Goal: Information Seeking & Learning: Learn about a topic

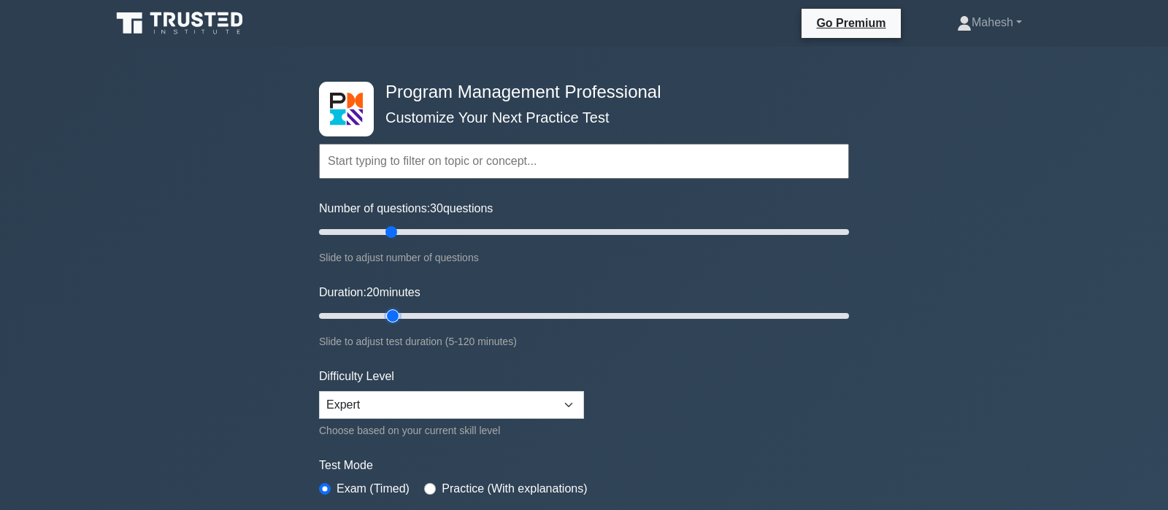
click at [394, 315] on input "Duration: 20 minutes" at bounding box center [584, 316] width 530 height 18
click at [418, 316] on input "Duration: 20 minutes" at bounding box center [584, 316] width 530 height 18
type input "30"
click at [434, 312] on input "Duration: 30 minutes" at bounding box center [584, 316] width 530 height 18
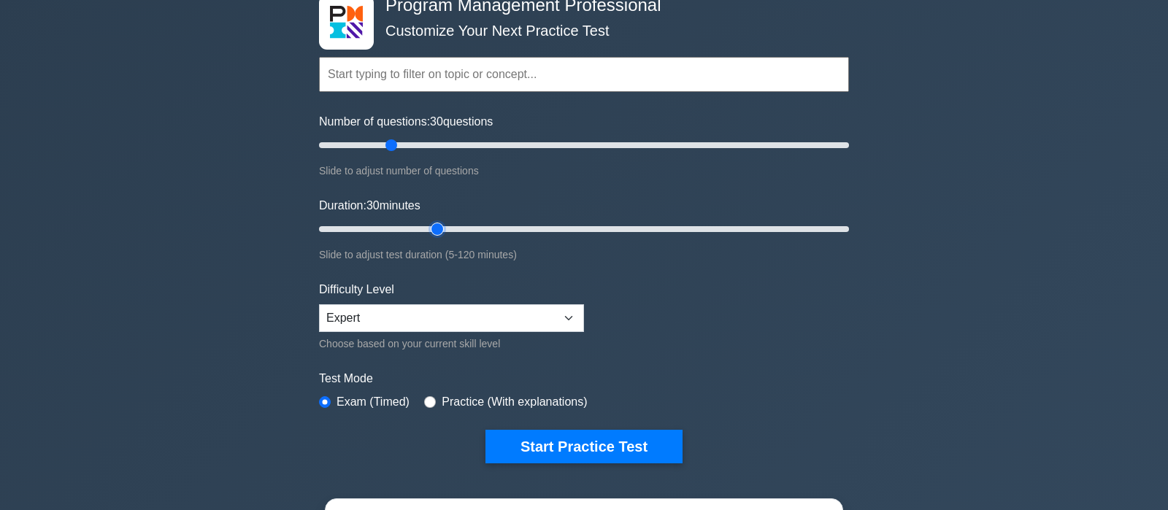
scroll to position [230, 0]
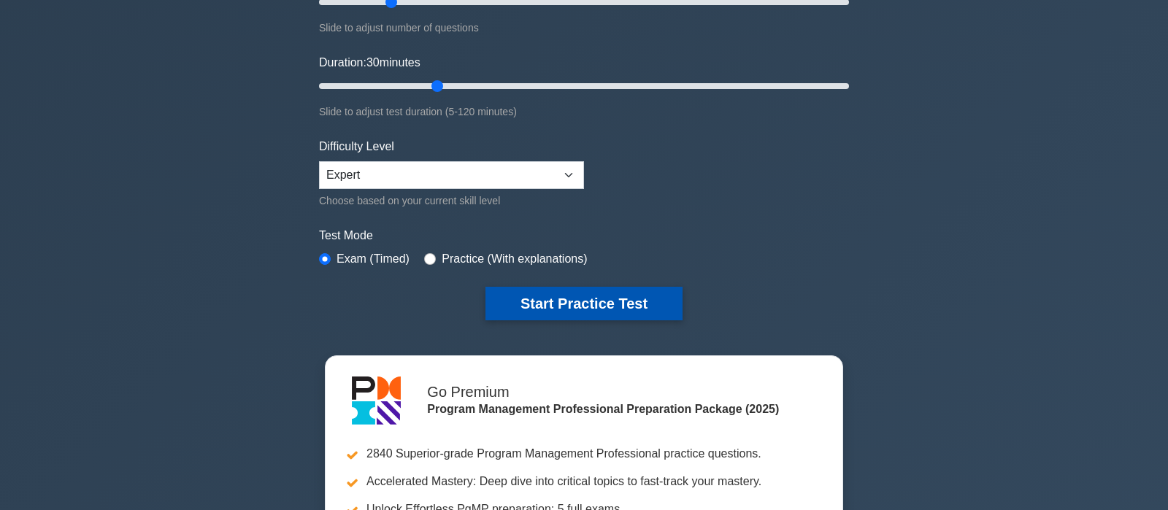
click at [624, 298] on button "Start Practice Test" at bounding box center [583, 304] width 197 height 34
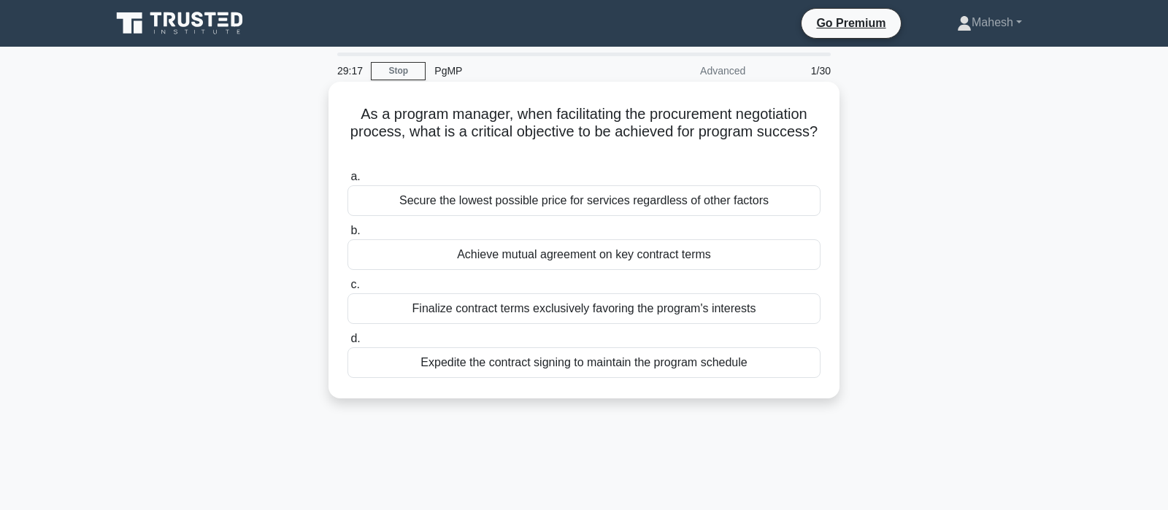
click at [580, 258] on div "Achieve mutual agreement on key contract terms" at bounding box center [583, 254] width 473 height 31
click at [347, 236] on input "b. Achieve mutual agreement on key contract terms" at bounding box center [347, 230] width 0 height 9
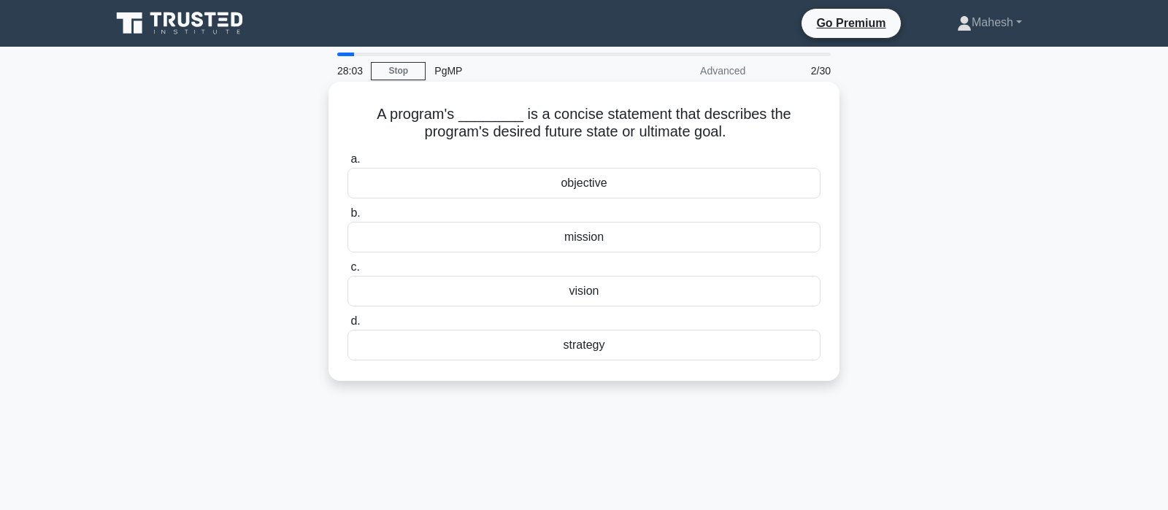
click at [592, 296] on div "vision" at bounding box center [583, 291] width 473 height 31
click at [347, 272] on input "c. vision" at bounding box center [347, 267] width 0 height 9
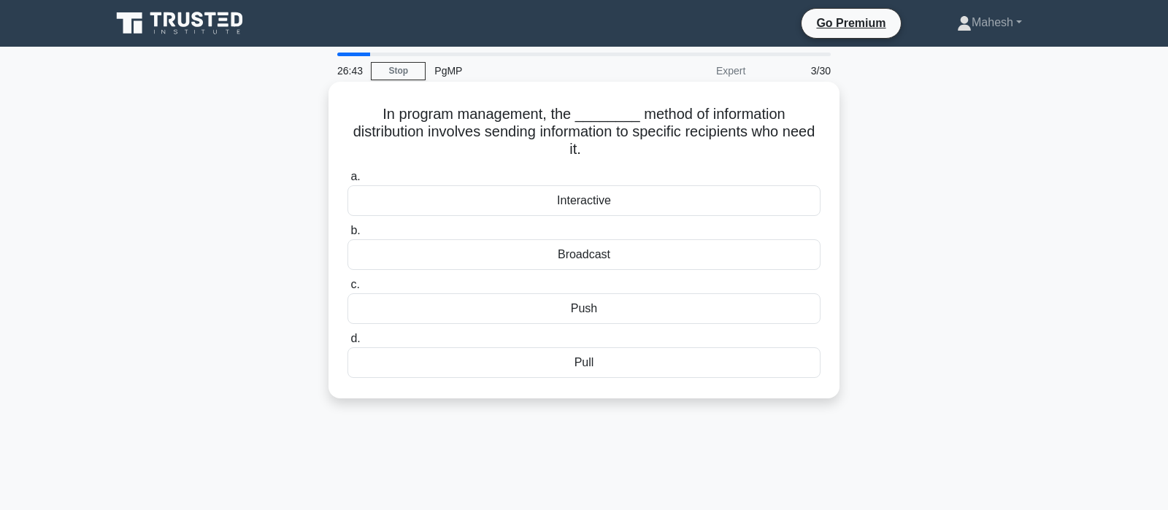
click at [585, 189] on div "Interactive" at bounding box center [583, 200] width 473 height 31
click at [347, 182] on input "a. Interactive" at bounding box center [347, 176] width 0 height 9
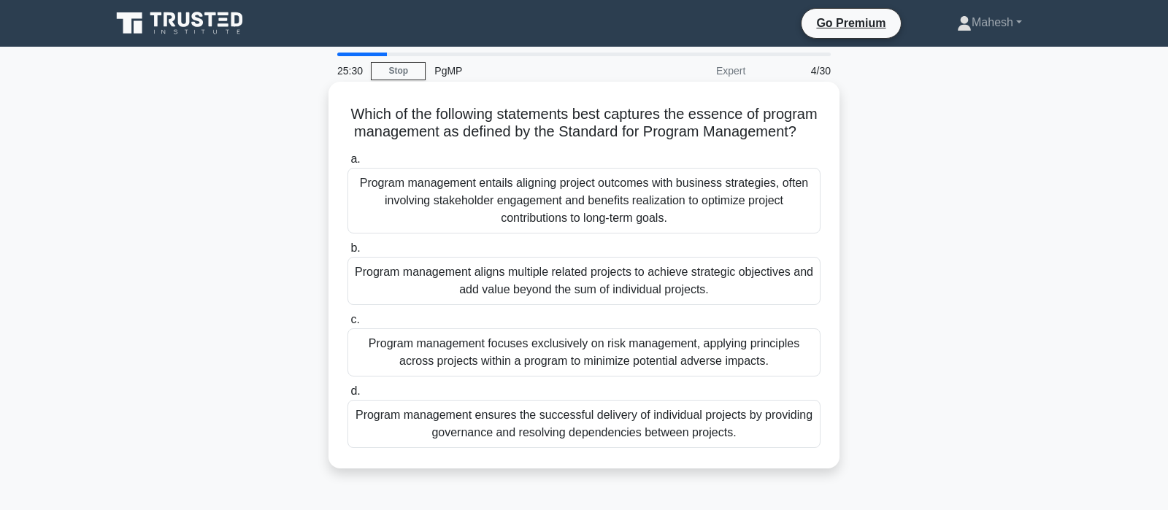
click at [651, 293] on div "Program management aligns multiple related projects to achieve strategic object…" at bounding box center [583, 281] width 473 height 48
click at [347, 253] on input "b. Program management aligns multiple related projects to achieve strategic obj…" at bounding box center [347, 248] width 0 height 9
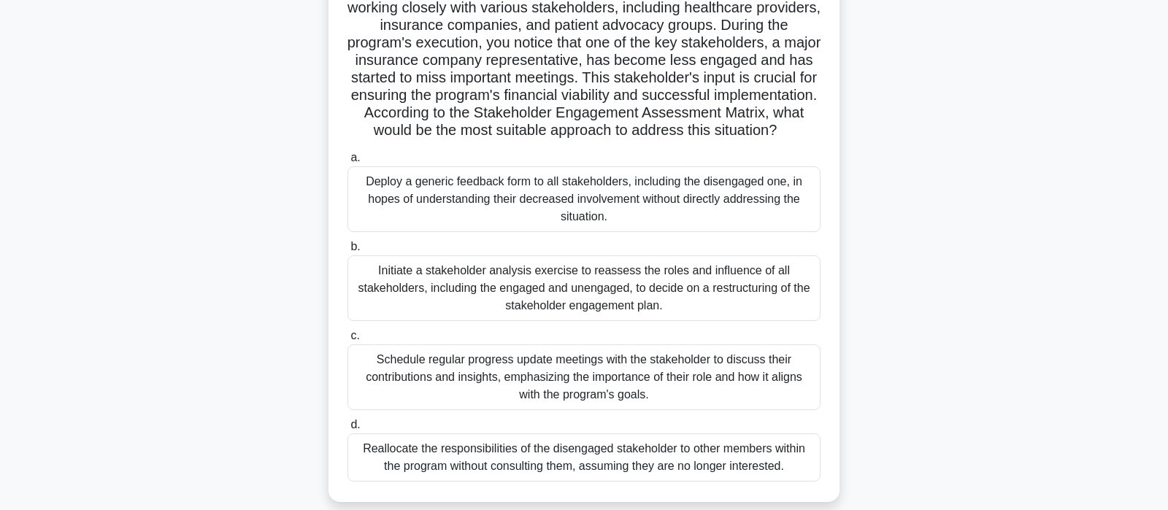
scroll to position [153, 0]
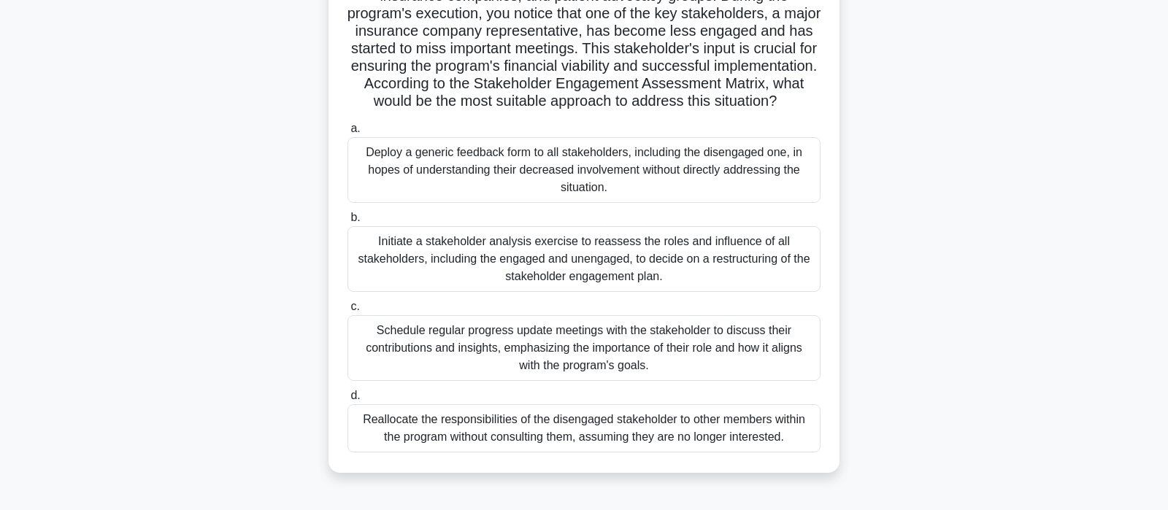
click at [615, 358] on div "Schedule regular progress update meetings with the stakeholder to discuss their…" at bounding box center [583, 348] width 473 height 66
click at [347, 312] on input "c. Schedule regular progress update meetings with the stakeholder to discuss th…" at bounding box center [347, 306] width 0 height 9
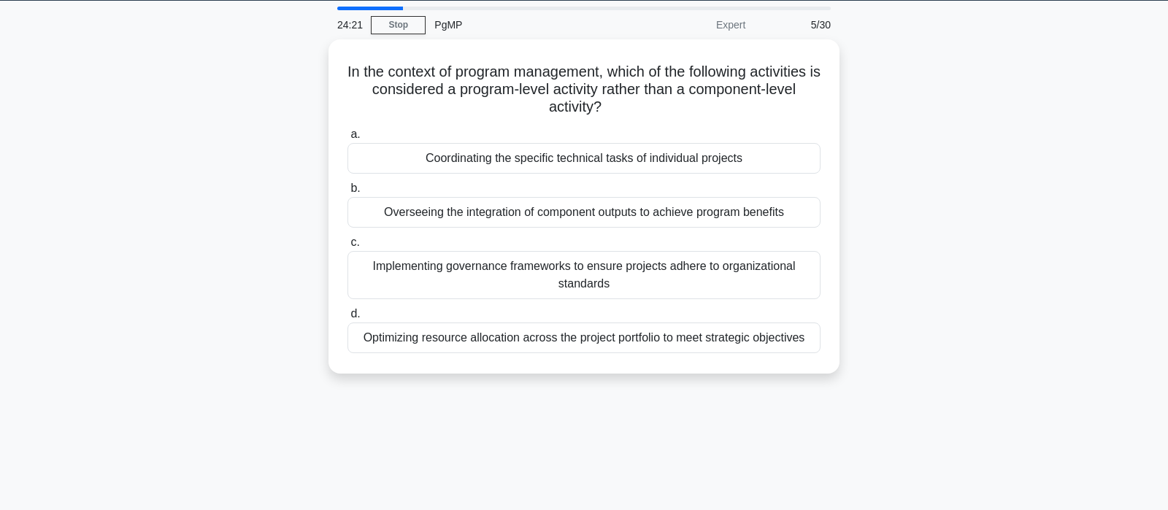
scroll to position [0, 0]
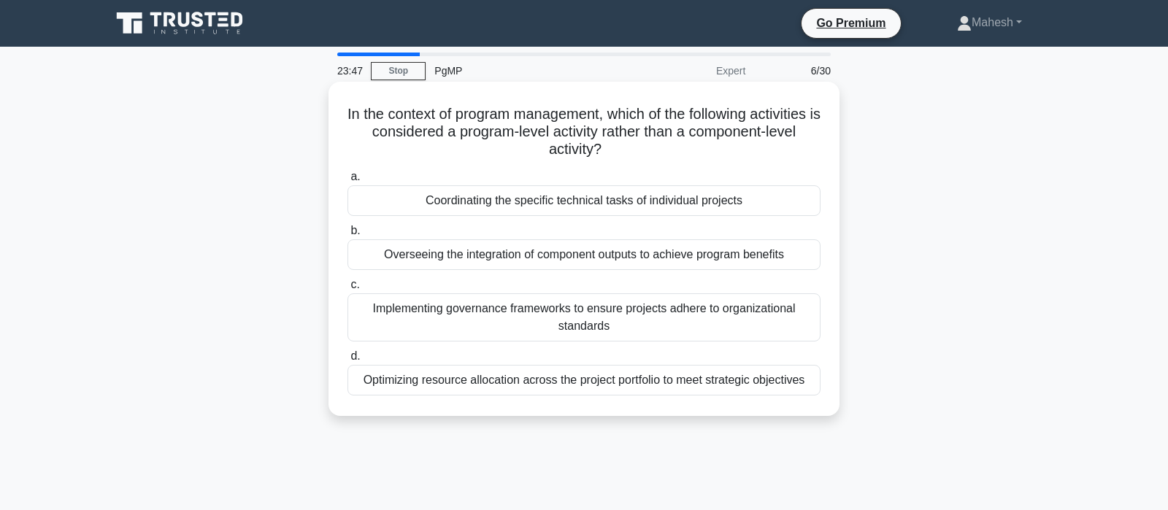
click at [680, 260] on div "Overseeing the integration of component outputs to achieve program benefits" at bounding box center [583, 254] width 473 height 31
click at [347, 236] on input "b. Overseeing the integration of component outputs to achieve program benefits" at bounding box center [347, 230] width 0 height 9
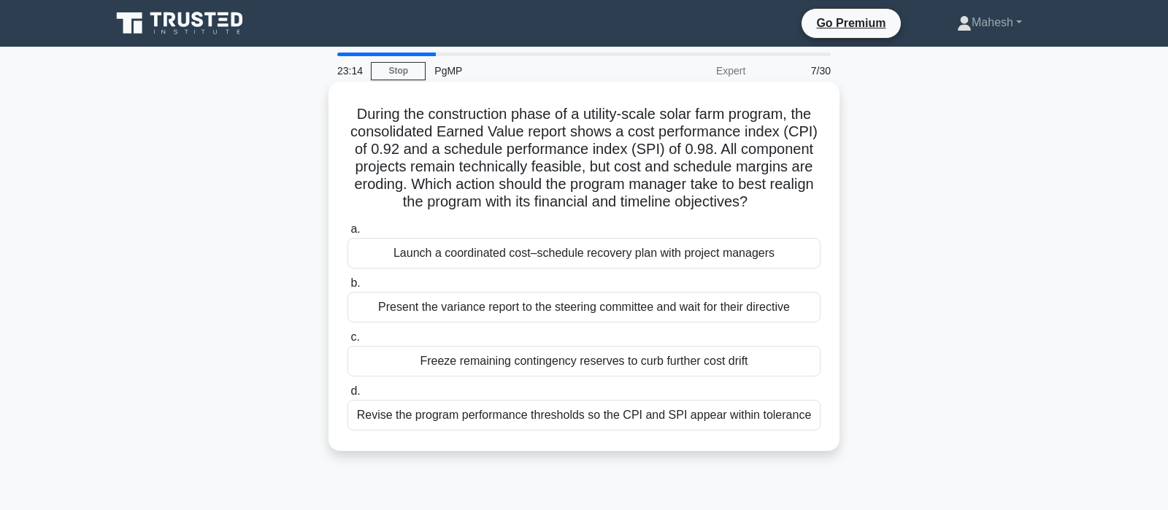
click at [656, 258] on div "Launch a coordinated cost–schedule recovery plan with project managers" at bounding box center [583, 253] width 473 height 31
click at [347, 234] on input "a. Launch a coordinated cost–schedule recovery plan with project managers" at bounding box center [347, 229] width 0 height 9
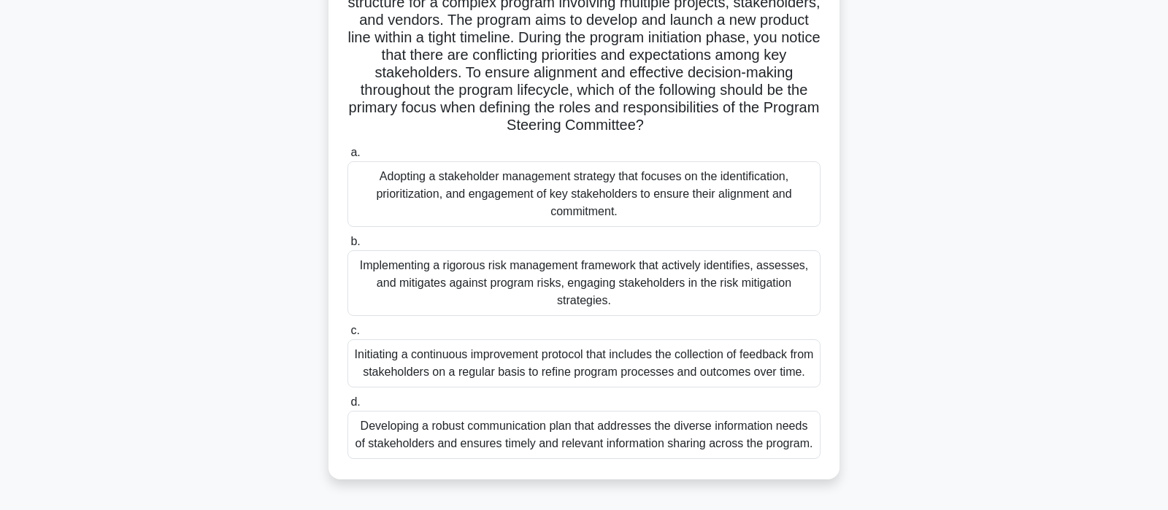
scroll to position [153, 0]
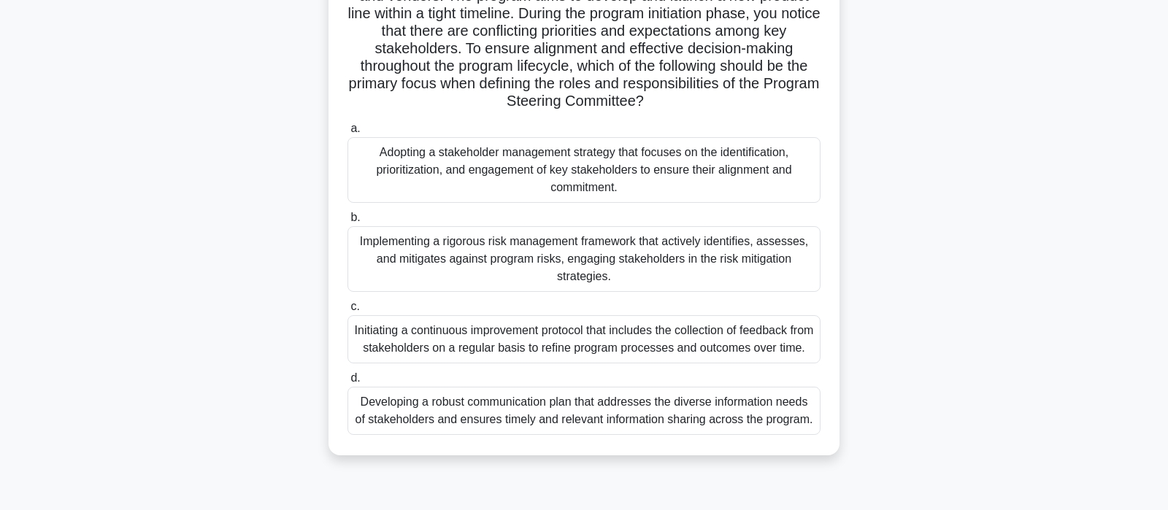
click at [519, 177] on div "Adopting a stakeholder management strategy that focuses on the identification, …" at bounding box center [583, 170] width 473 height 66
click at [347, 134] on input "a. Adopting a stakeholder management strategy that focuses on the identificatio…" at bounding box center [347, 128] width 0 height 9
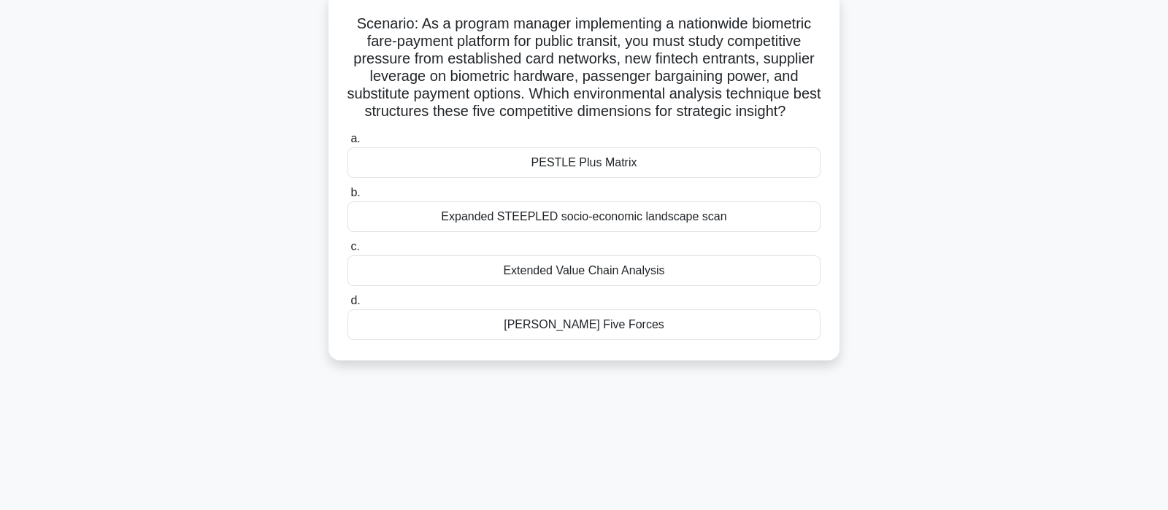
scroll to position [0, 0]
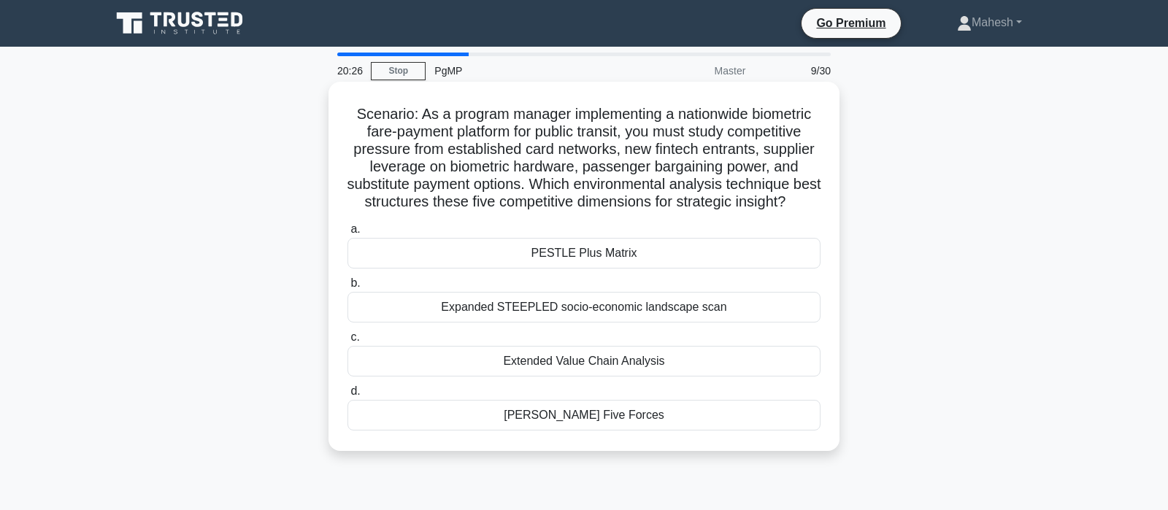
click at [583, 416] on div "Porter’s Five Forces" at bounding box center [583, 415] width 473 height 31
click at [347, 396] on input "d. Porter’s Five Forces" at bounding box center [347, 391] width 0 height 9
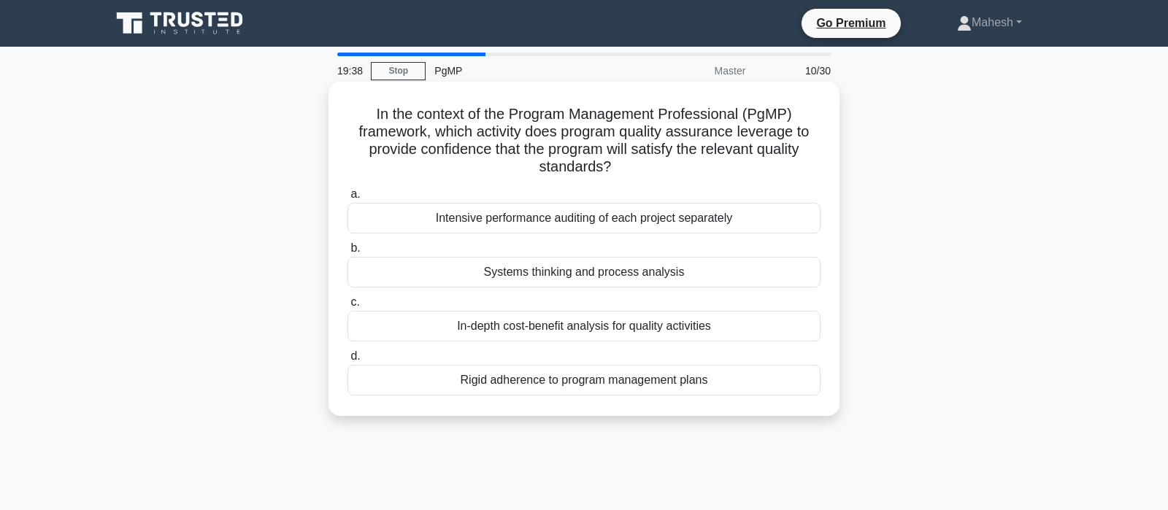
click at [579, 379] on div "Rigid adherence to program management plans" at bounding box center [583, 380] width 473 height 31
click at [347, 361] on input "d. Rigid adherence to program management plans" at bounding box center [347, 356] width 0 height 9
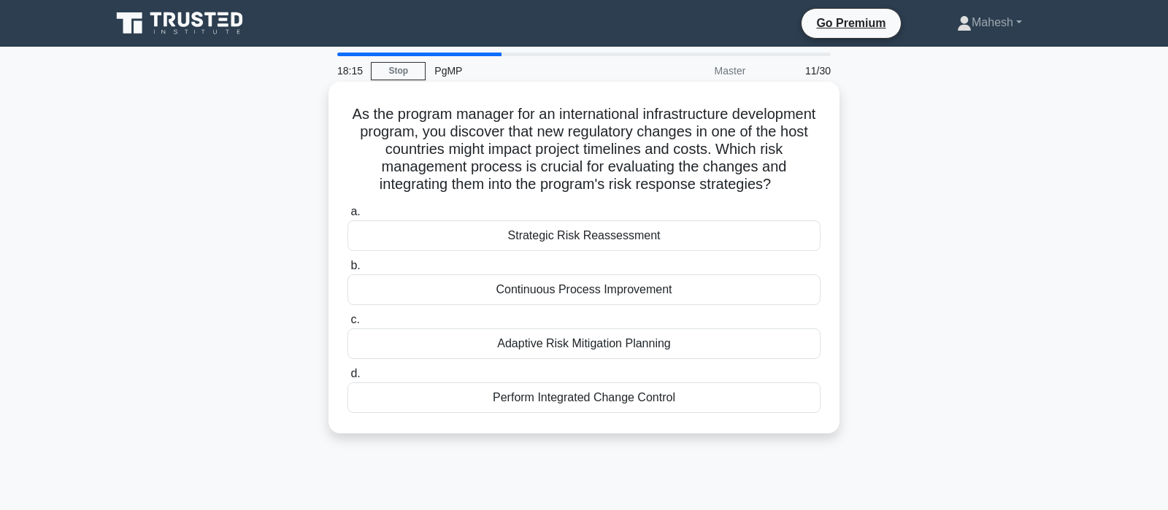
click at [642, 345] on div "Adaptive Risk Mitigation Planning" at bounding box center [583, 343] width 473 height 31
click at [347, 325] on input "c. Adaptive Risk Mitigation Planning" at bounding box center [347, 319] width 0 height 9
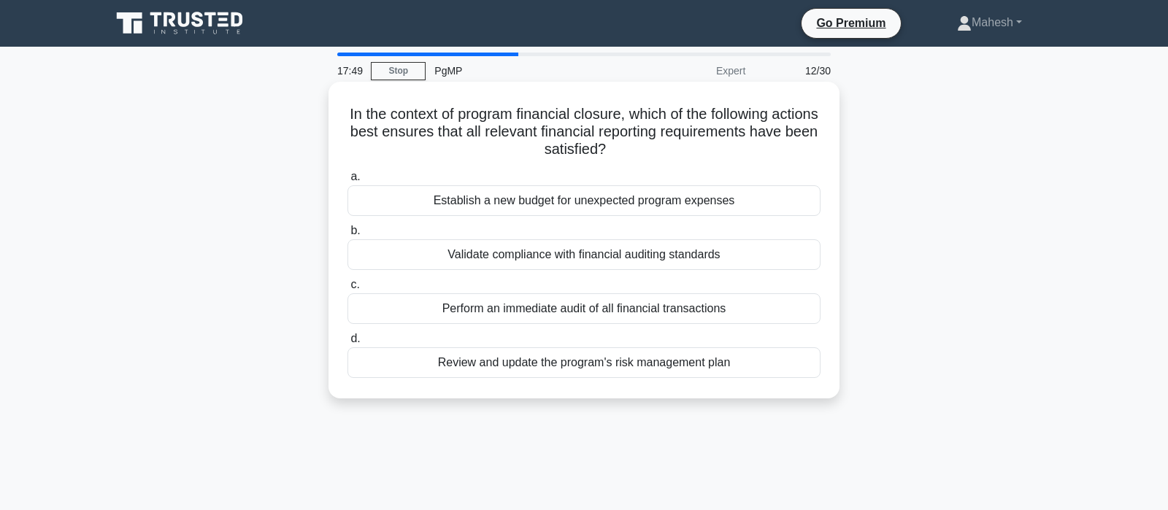
click at [636, 258] on div "Validate compliance with financial auditing standards" at bounding box center [583, 254] width 473 height 31
click at [347, 236] on input "b. Validate compliance with financial auditing standards" at bounding box center [347, 230] width 0 height 9
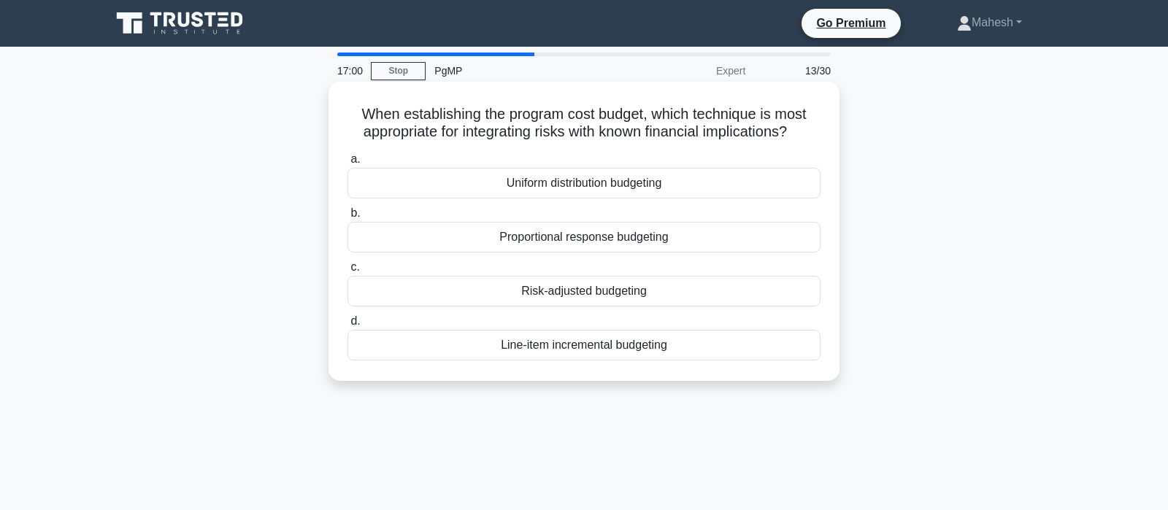
click at [590, 296] on div "Risk-adjusted budgeting" at bounding box center [583, 291] width 473 height 31
click at [347, 272] on input "c. Risk-adjusted budgeting" at bounding box center [347, 267] width 0 height 9
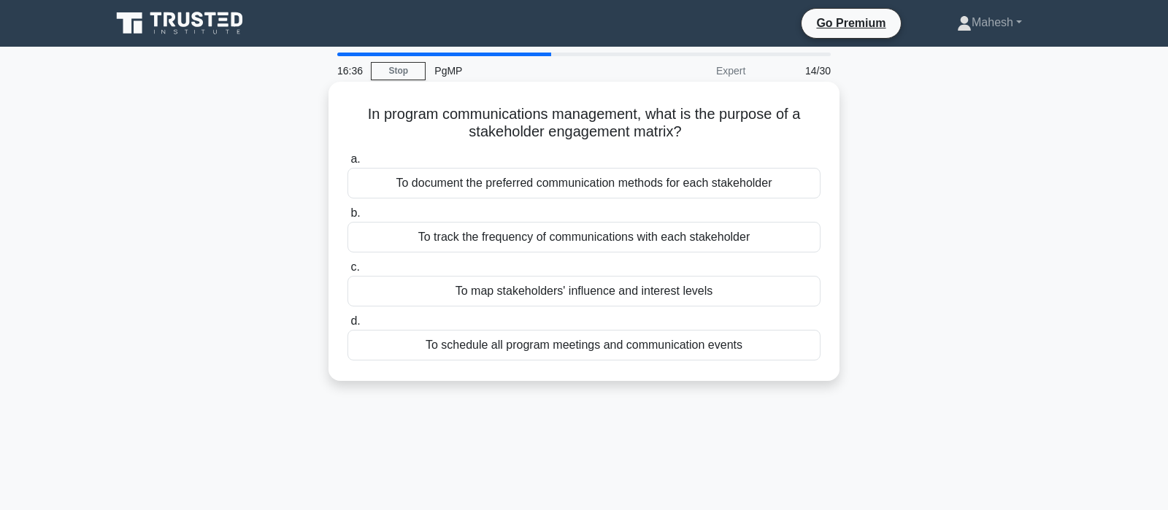
click at [626, 293] on div "To map stakeholders' influence and interest levels" at bounding box center [583, 291] width 473 height 31
click at [347, 272] on input "c. To map stakeholders' influence and interest levels" at bounding box center [347, 267] width 0 height 9
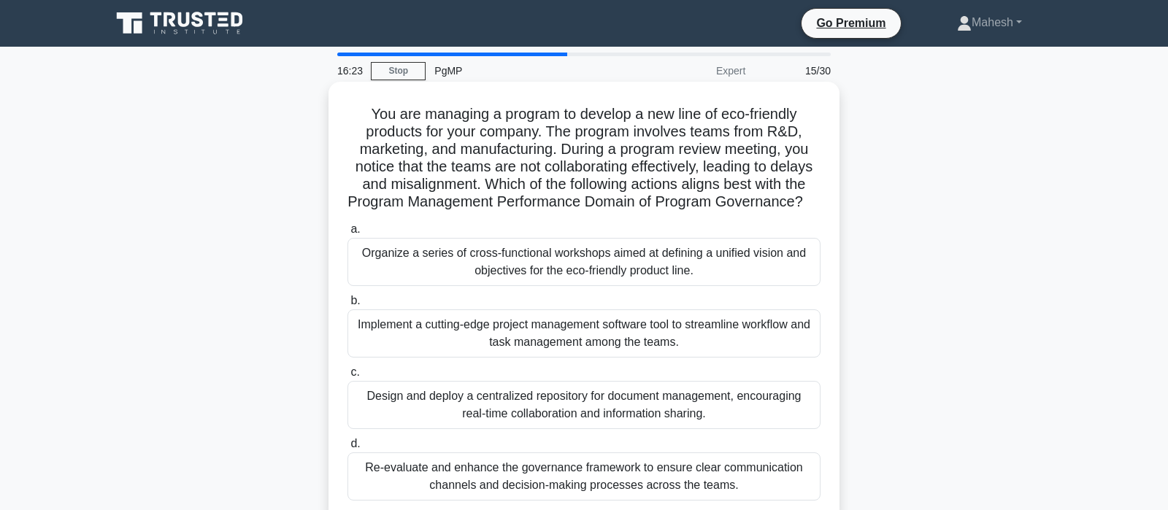
scroll to position [77, 0]
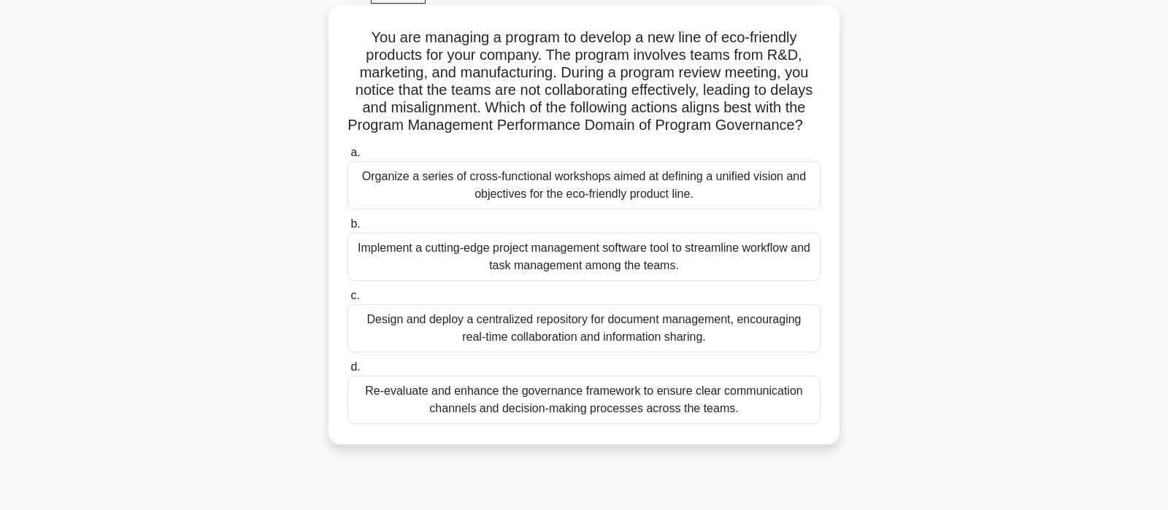
click at [607, 410] on div "Re-evaluate and enhance the governance framework to ensure clear communication …" at bounding box center [583, 400] width 473 height 48
click at [347, 372] on input "d. Re-evaluate and enhance the governance framework to ensure clear communicati…" at bounding box center [347, 367] width 0 height 9
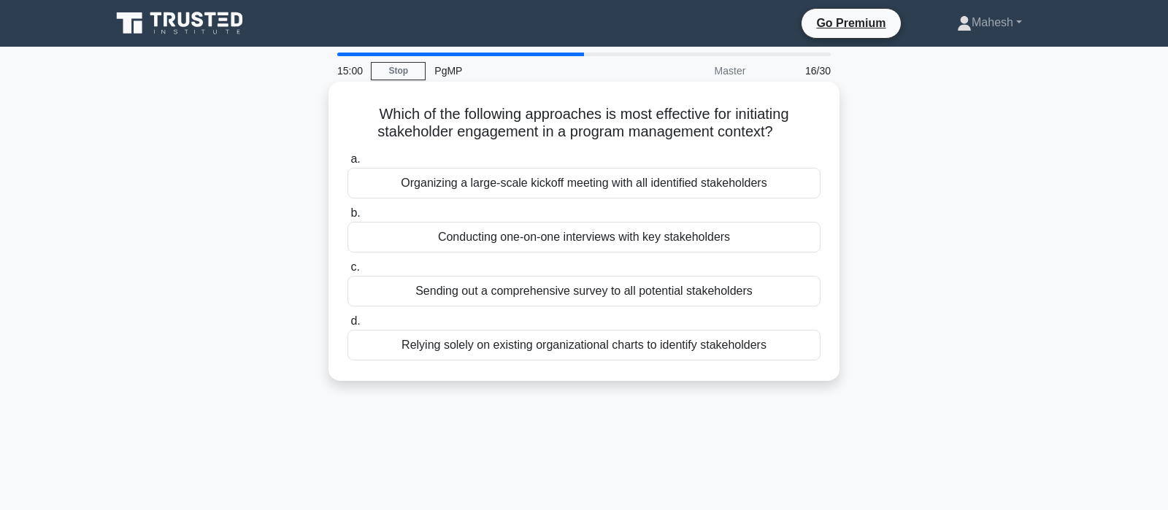
scroll to position [0, 0]
click at [564, 241] on div "Conducting one-on-one interviews with key stakeholders" at bounding box center [583, 237] width 473 height 31
click at [347, 218] on input "b. Conducting one-on-one interviews with key stakeholders" at bounding box center [347, 213] width 0 height 9
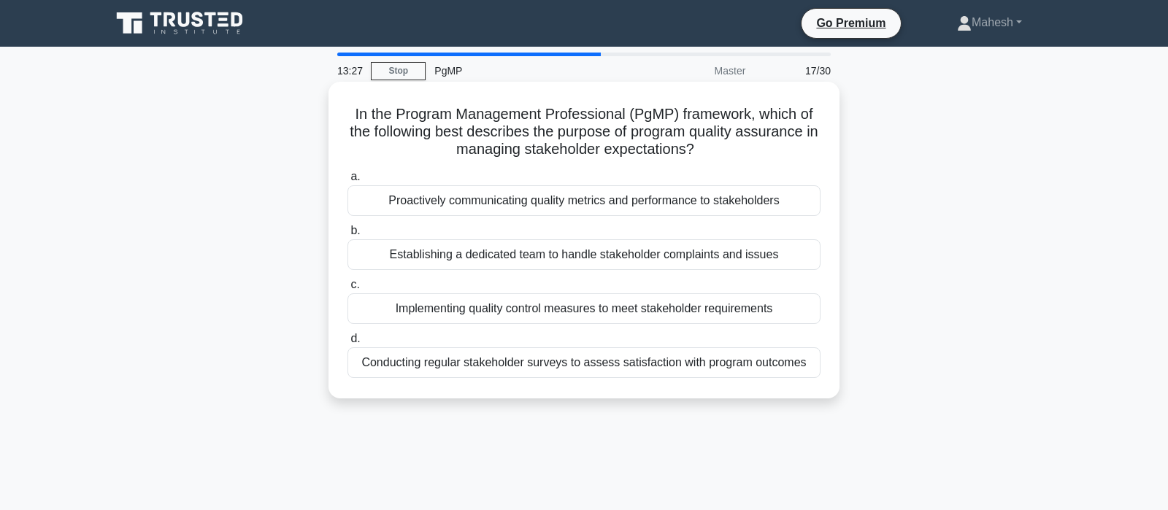
click at [670, 312] on div "Implementing quality control measures to meet stakeholder requirements" at bounding box center [583, 308] width 473 height 31
click at [347, 290] on input "c. Implementing quality control measures to meet stakeholder requirements" at bounding box center [347, 284] width 0 height 9
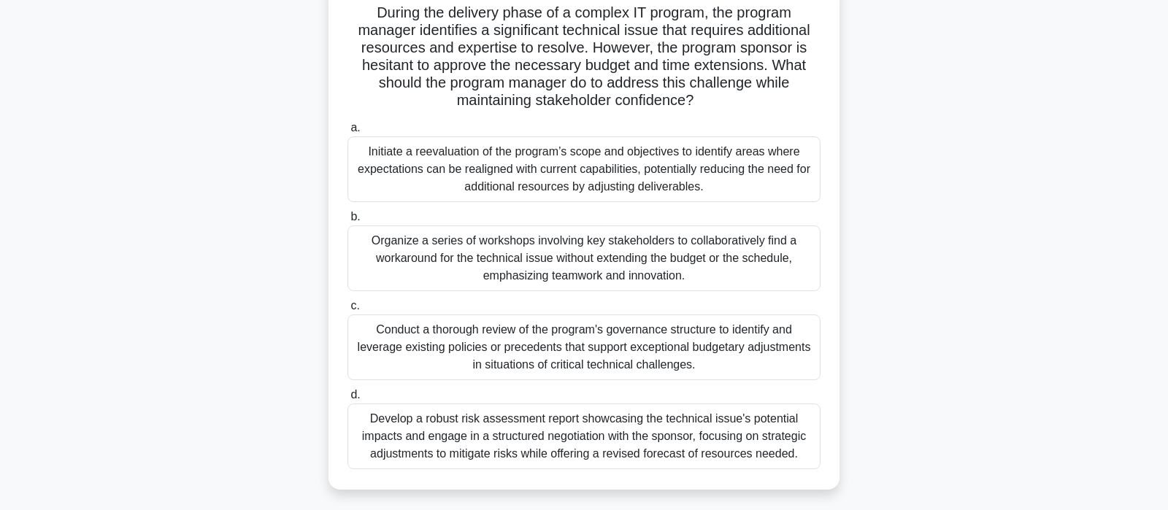
scroll to position [77, 0]
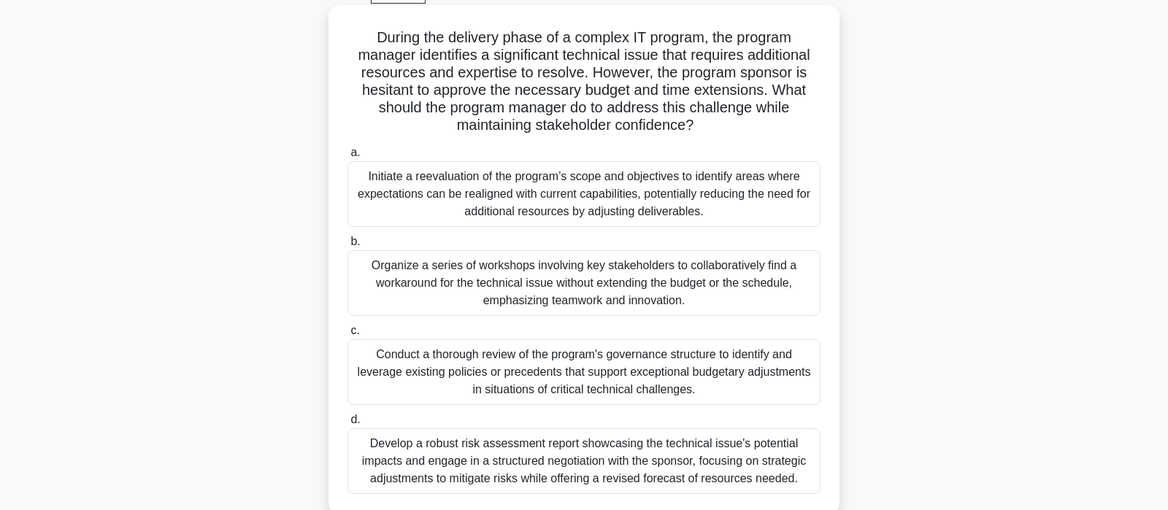
click at [656, 284] on div "Organize a series of workshops involving key stakeholders to collaboratively fi…" at bounding box center [583, 283] width 473 height 66
click at [347, 247] on input "b. Organize a series of workshops involving key stakeholders to collaboratively…" at bounding box center [347, 241] width 0 height 9
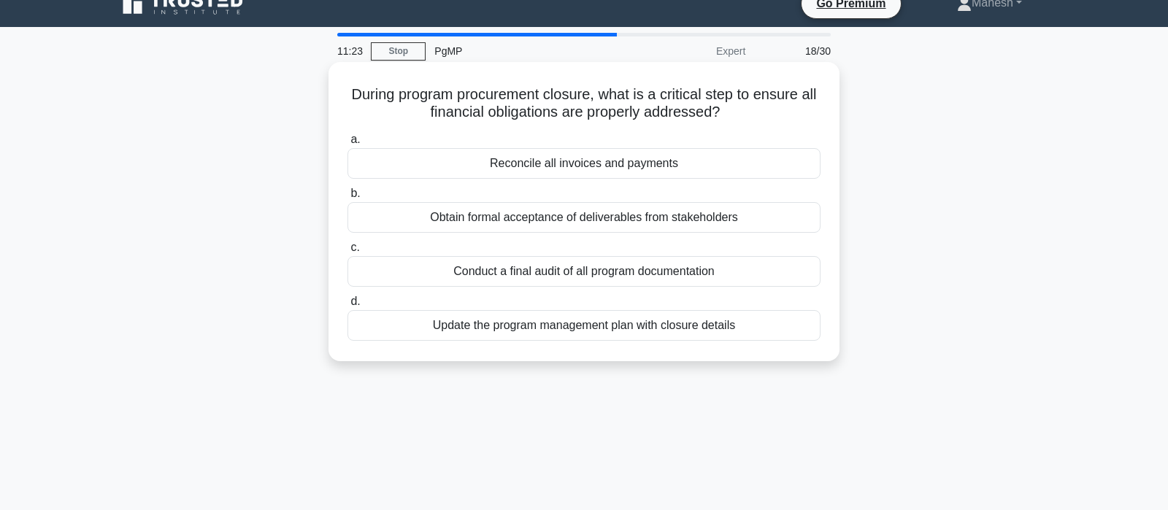
scroll to position [0, 0]
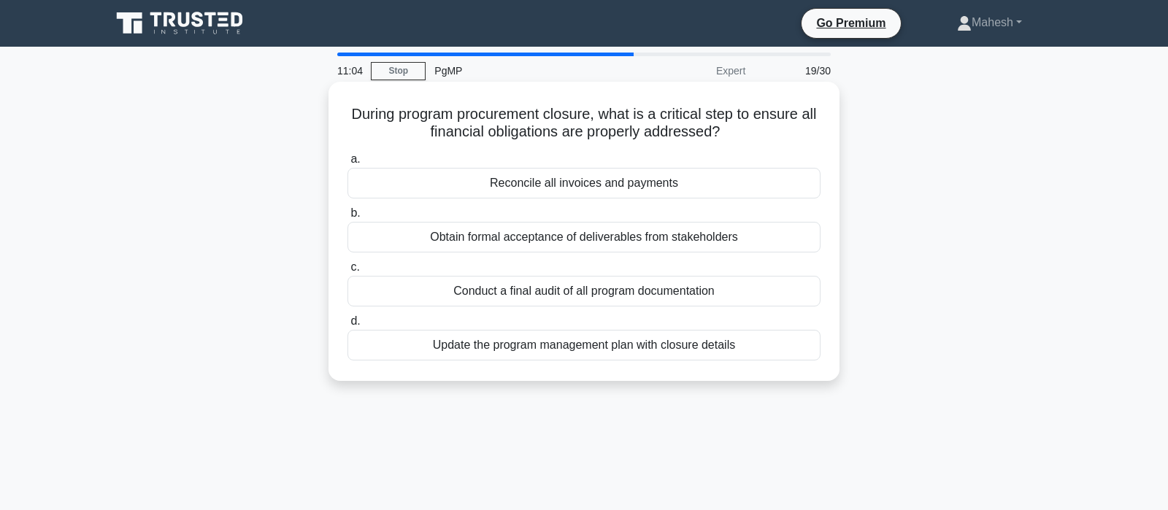
click at [576, 187] on div "Reconcile all invoices and payments" at bounding box center [583, 183] width 473 height 31
click at [347, 164] on input "a. Reconcile all invoices and payments" at bounding box center [347, 159] width 0 height 9
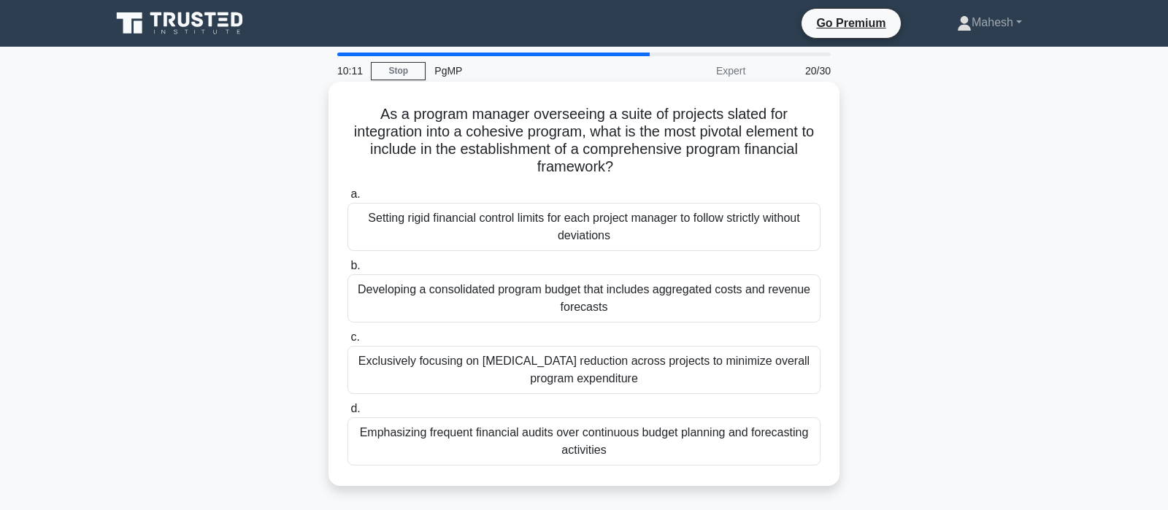
click at [526, 310] on div "Developing a consolidated program budget that includes aggregated costs and rev…" at bounding box center [583, 298] width 473 height 48
click at [347, 271] on input "b. Developing a consolidated program budget that includes aggregated costs and …" at bounding box center [347, 265] width 0 height 9
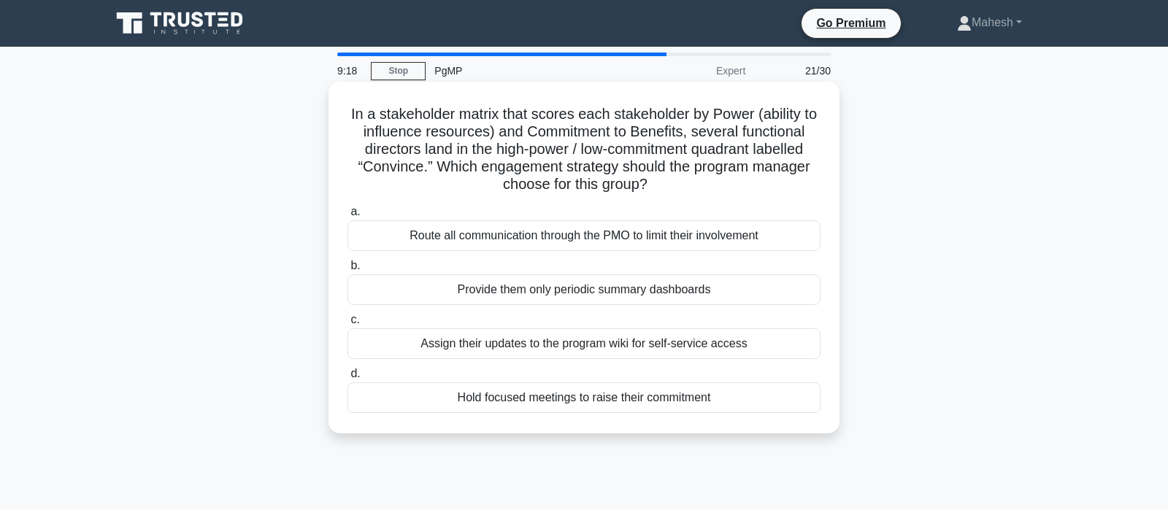
click at [568, 400] on div "Hold focused meetings to raise their commitment" at bounding box center [583, 398] width 473 height 31
click at [347, 379] on input "d. Hold focused meetings to raise their commitment" at bounding box center [347, 373] width 0 height 9
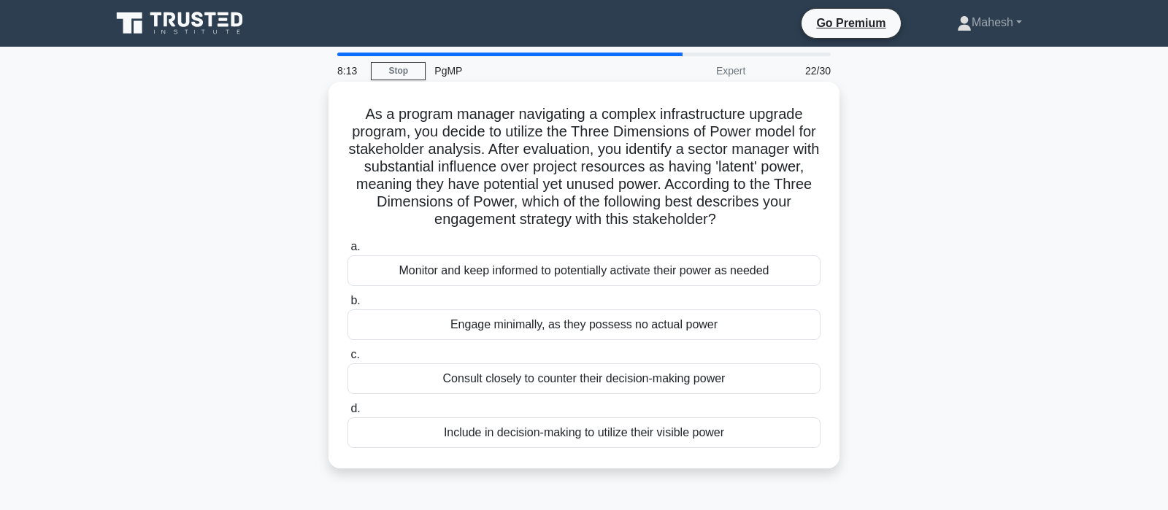
click at [576, 437] on div "Include in decision-making to utilize their visible power" at bounding box center [583, 433] width 473 height 31
click at [347, 414] on input "d. Include in decision-making to utilize their visible power" at bounding box center [347, 408] width 0 height 9
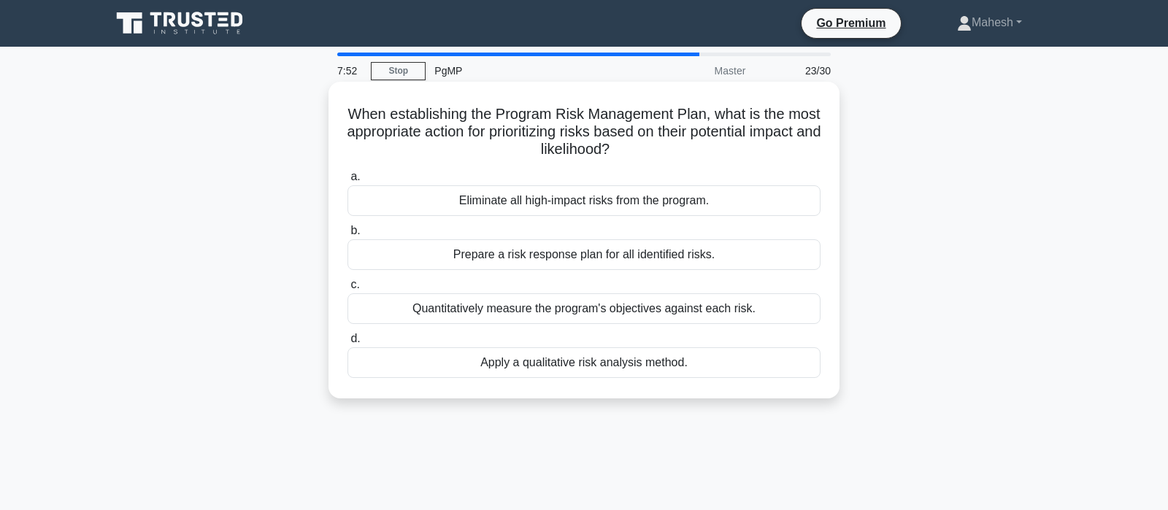
click at [710, 310] on div "Quantitatively measure the program's objectives against each risk." at bounding box center [583, 308] width 473 height 31
click at [347, 290] on input "c. Quantitatively measure the program's objectives against each risk." at bounding box center [347, 284] width 0 height 9
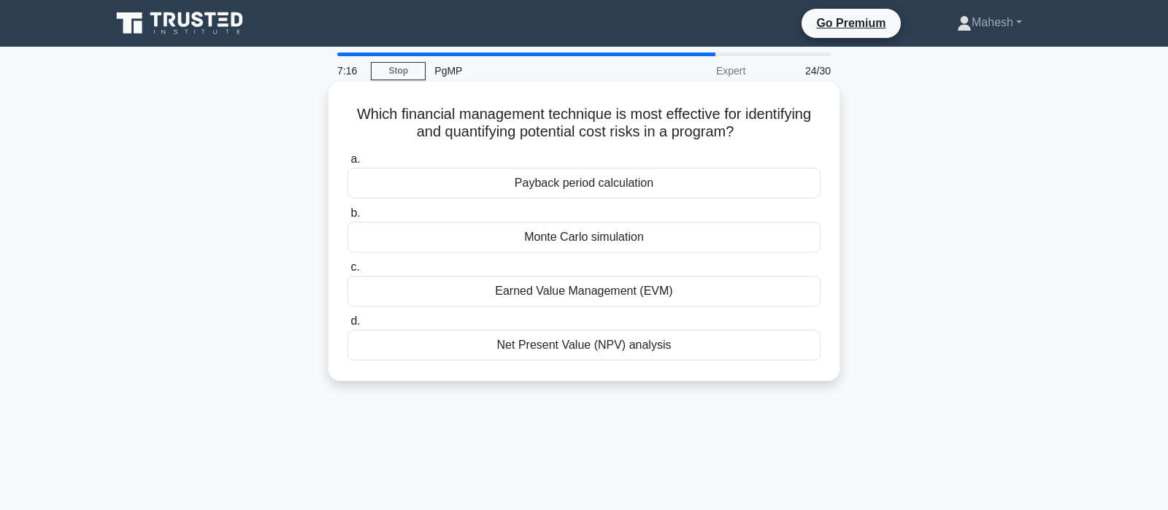
click at [623, 294] on div "Earned Value Management (EVM)" at bounding box center [583, 291] width 473 height 31
click at [347, 272] on input "c. Earned Value Management (EVM)" at bounding box center [347, 267] width 0 height 9
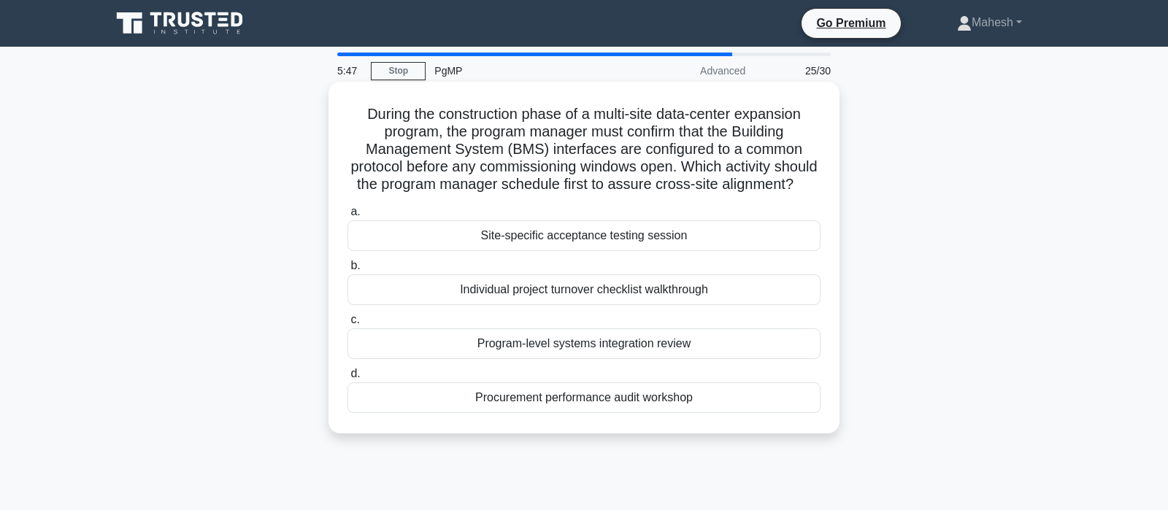
click at [593, 236] on div "Site-specific acceptance testing session" at bounding box center [583, 235] width 473 height 31
click at [347, 217] on input "a. Site-specific acceptance testing session" at bounding box center [347, 211] width 0 height 9
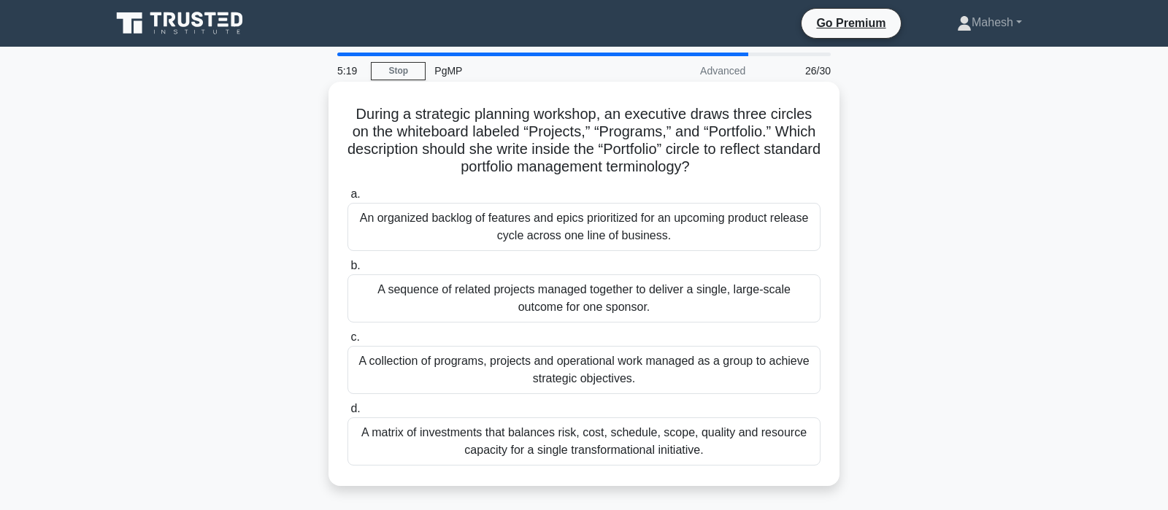
click at [517, 374] on div "A collection of programs, projects and operational work managed as a group to a…" at bounding box center [583, 370] width 473 height 48
click at [347, 342] on input "c. A collection of programs, projects and operational work managed as a group t…" at bounding box center [347, 337] width 0 height 9
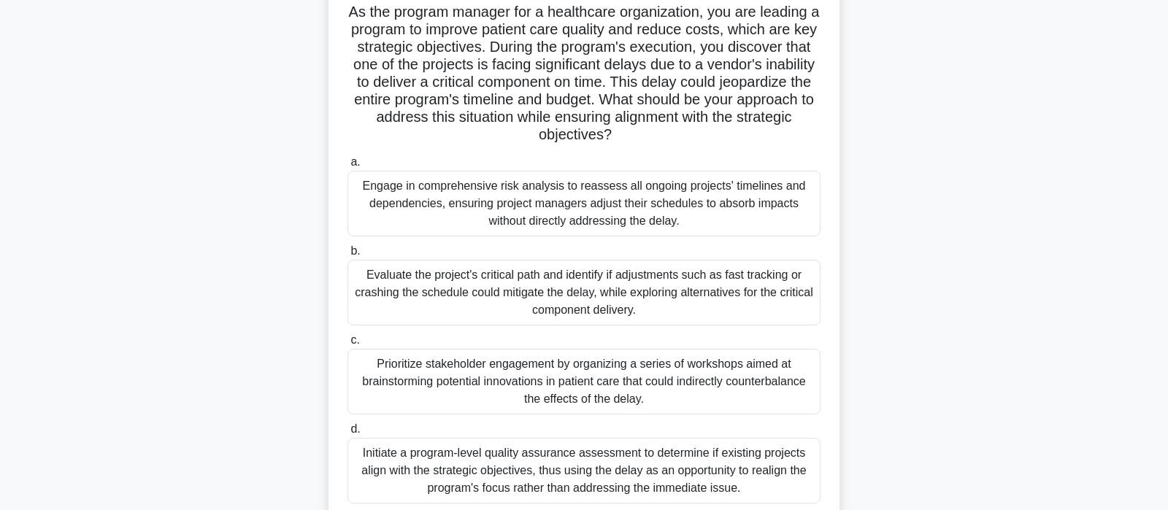
scroll to position [77, 0]
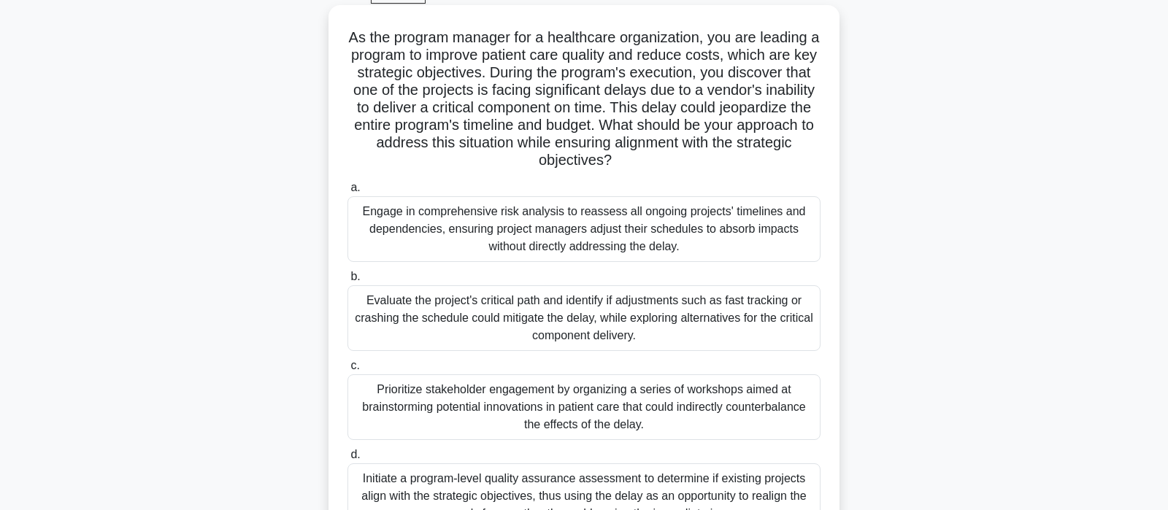
click at [628, 321] on div "Evaluate the project's critical path and identify if adjustments such as fast t…" at bounding box center [583, 318] width 473 height 66
click at [347, 282] on input "b. Evaluate the project's critical path and identify if adjustments such as fas…" at bounding box center [347, 276] width 0 height 9
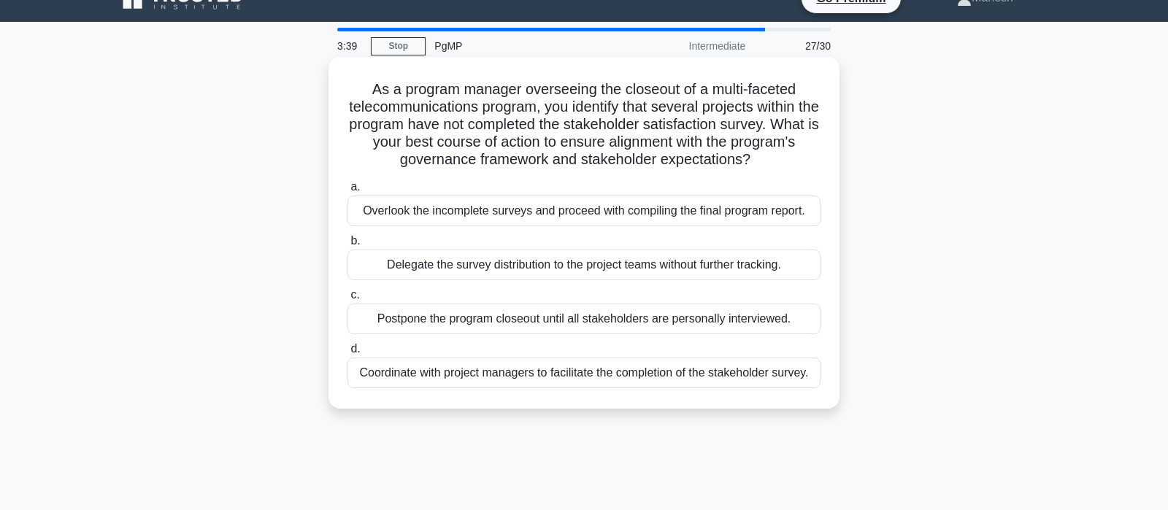
scroll to position [0, 0]
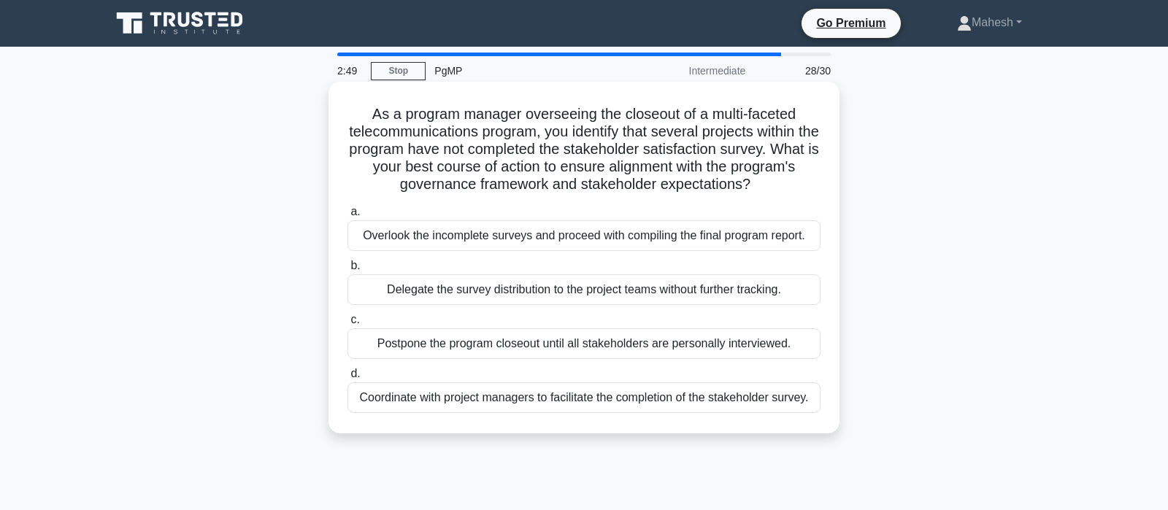
click at [546, 399] on div "Coordinate with project managers to facilitate the completion of the stakeholde…" at bounding box center [583, 398] width 473 height 31
click at [347, 379] on input "d. Coordinate with project managers to facilitate the completion of the stakeho…" at bounding box center [347, 373] width 0 height 9
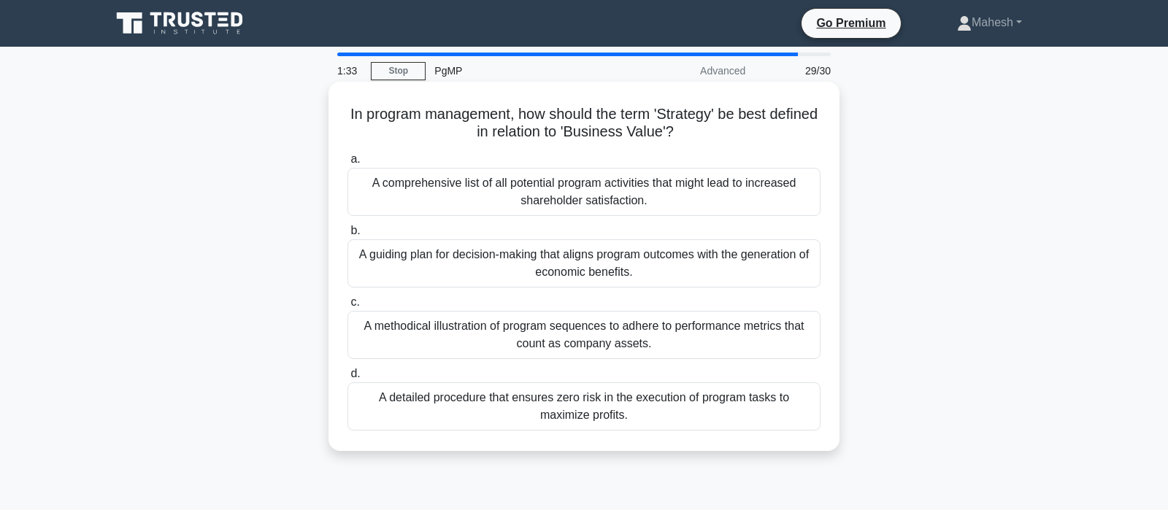
click at [672, 265] on div "A guiding plan for decision-making that aligns program outcomes with the genera…" at bounding box center [583, 263] width 473 height 48
click at [347, 236] on input "b. A guiding plan for decision-making that aligns program outcomes with the gen…" at bounding box center [347, 230] width 0 height 9
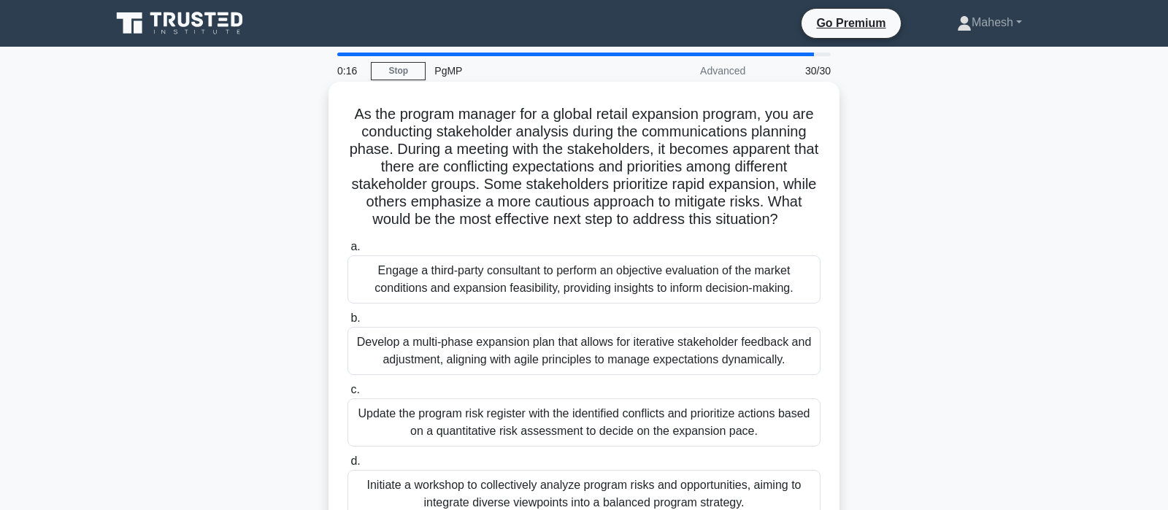
scroll to position [77, 0]
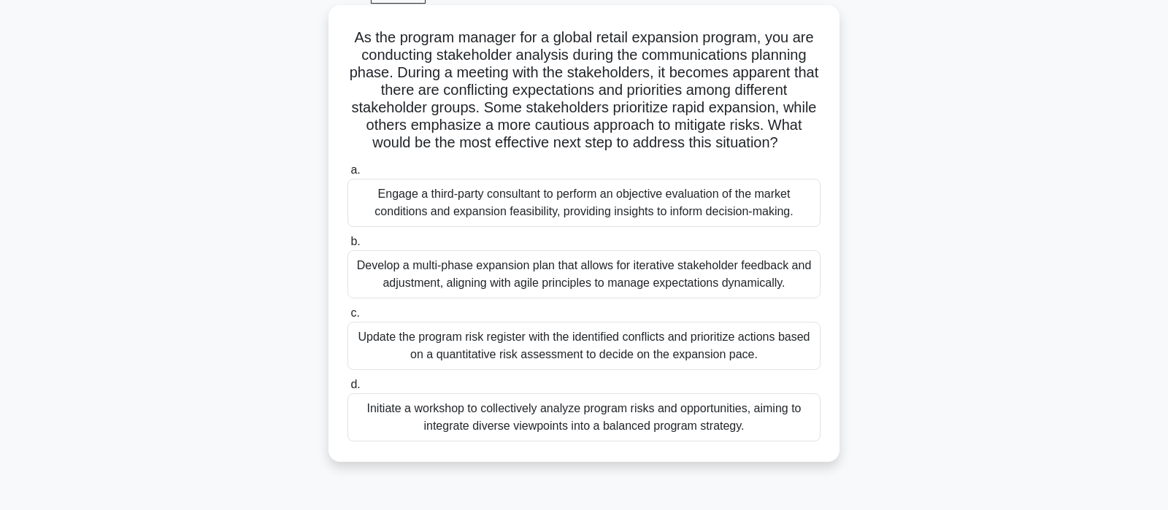
click at [551, 426] on div "Initiate a workshop to collectively analyze program risks and opportunities, ai…" at bounding box center [583, 417] width 473 height 48
click at [347, 390] on input "d. Initiate a workshop to collectively analyze program risks and opportunities,…" at bounding box center [347, 384] width 0 height 9
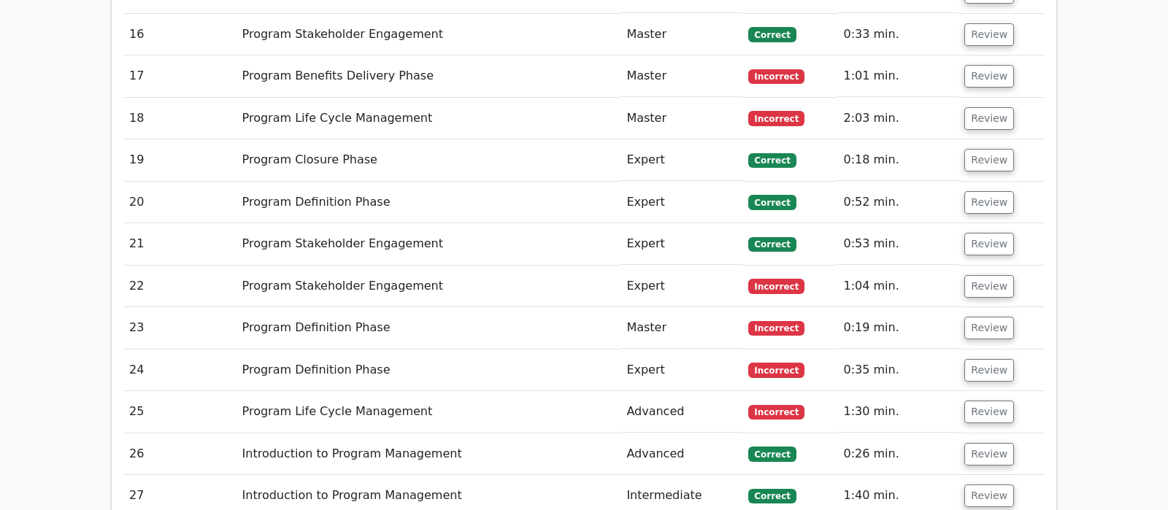
scroll to position [2836, 0]
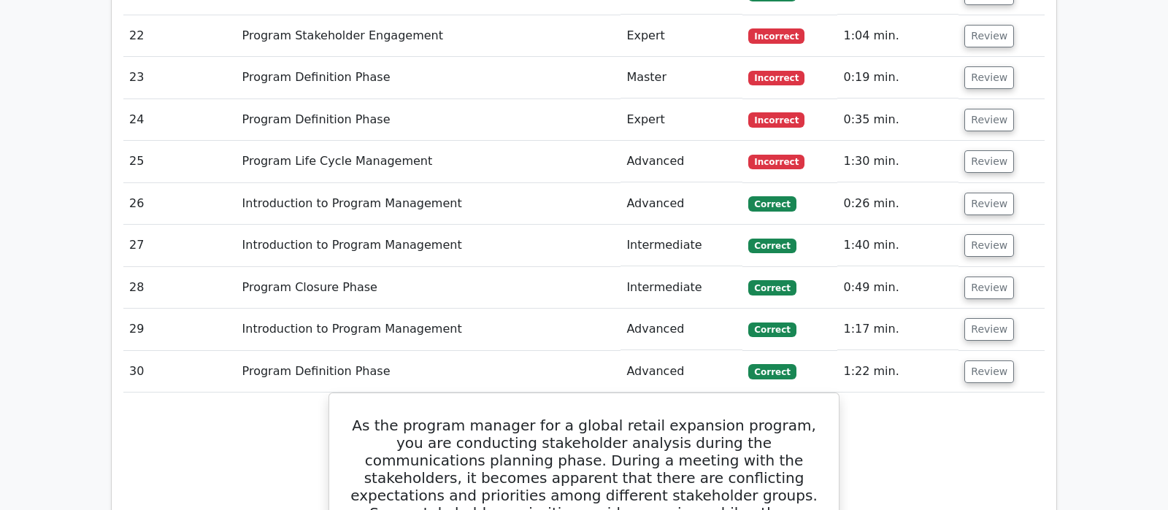
scroll to position [2989, 0]
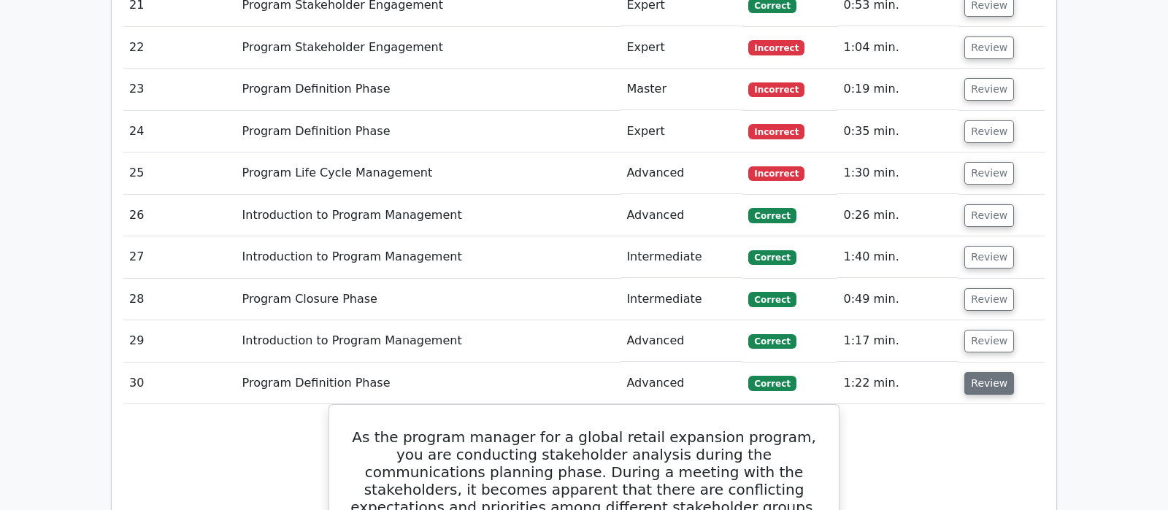
click at [981, 372] on button "Review" at bounding box center [989, 383] width 50 height 23
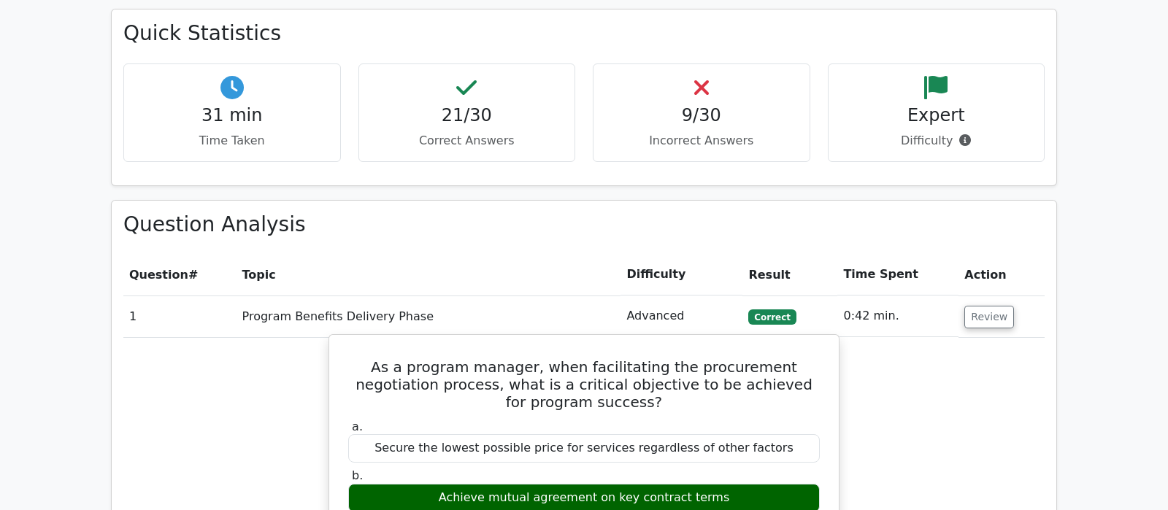
scroll to position [996, 0]
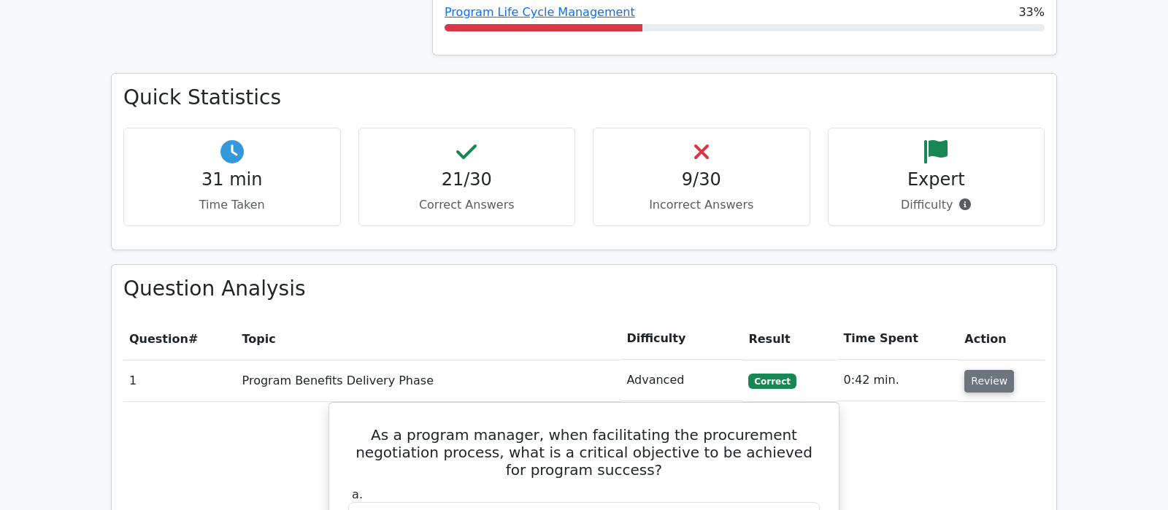
click at [992, 370] on button "Review" at bounding box center [989, 381] width 50 height 23
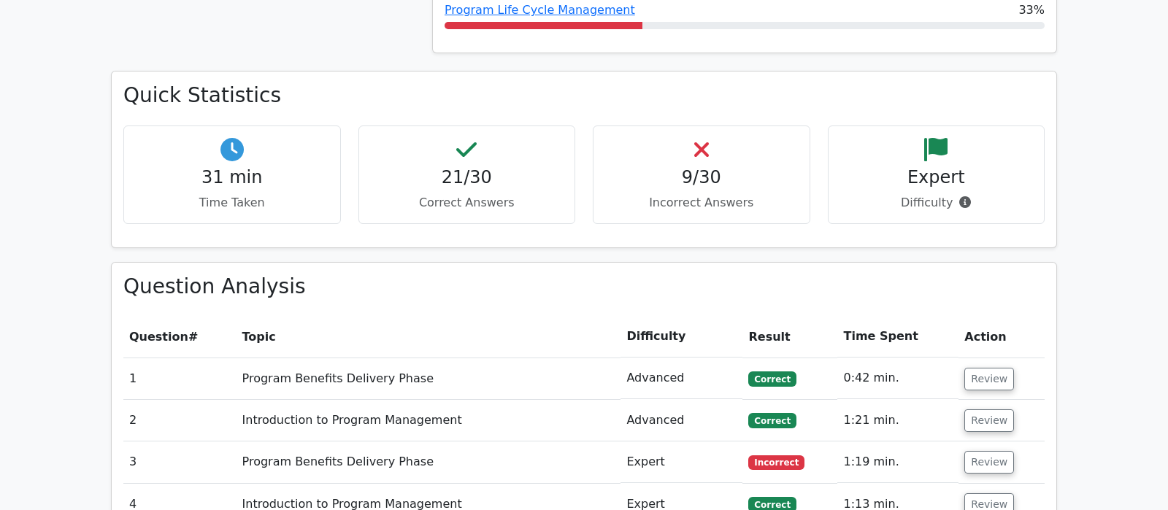
scroll to position [1073, 0]
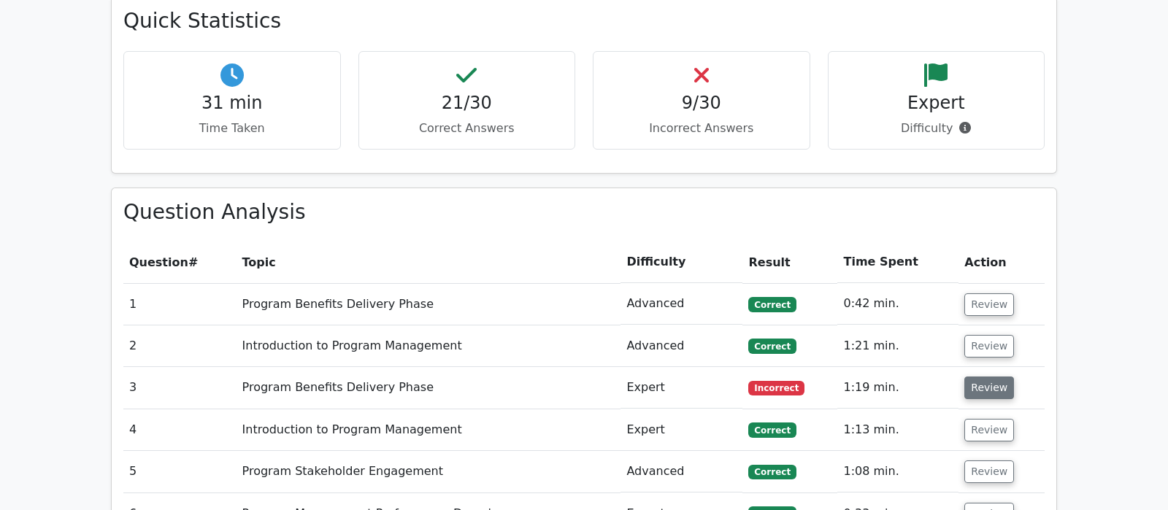
click at [995, 377] on button "Review" at bounding box center [989, 388] width 50 height 23
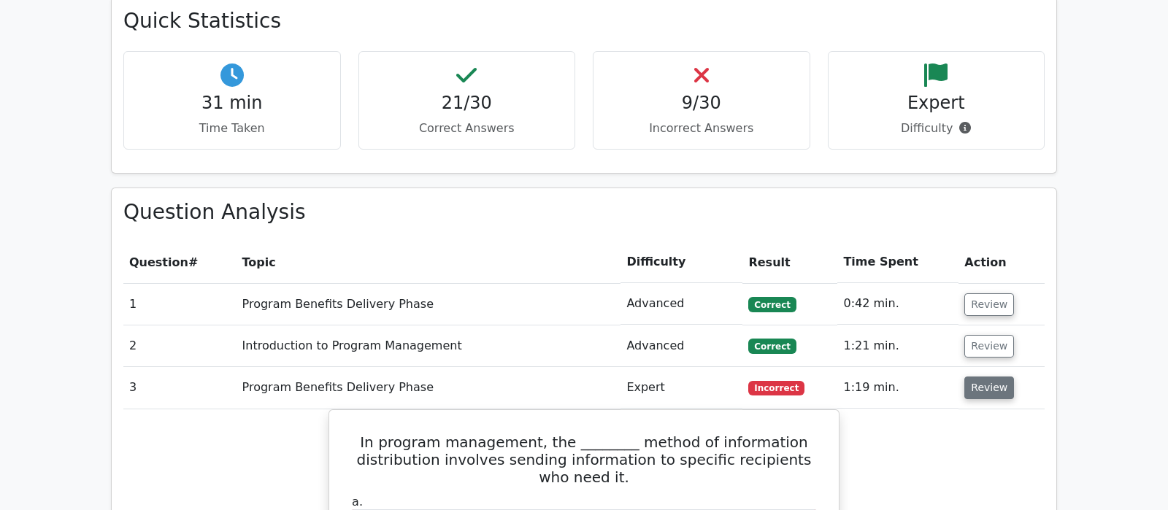
scroll to position [1150, 0]
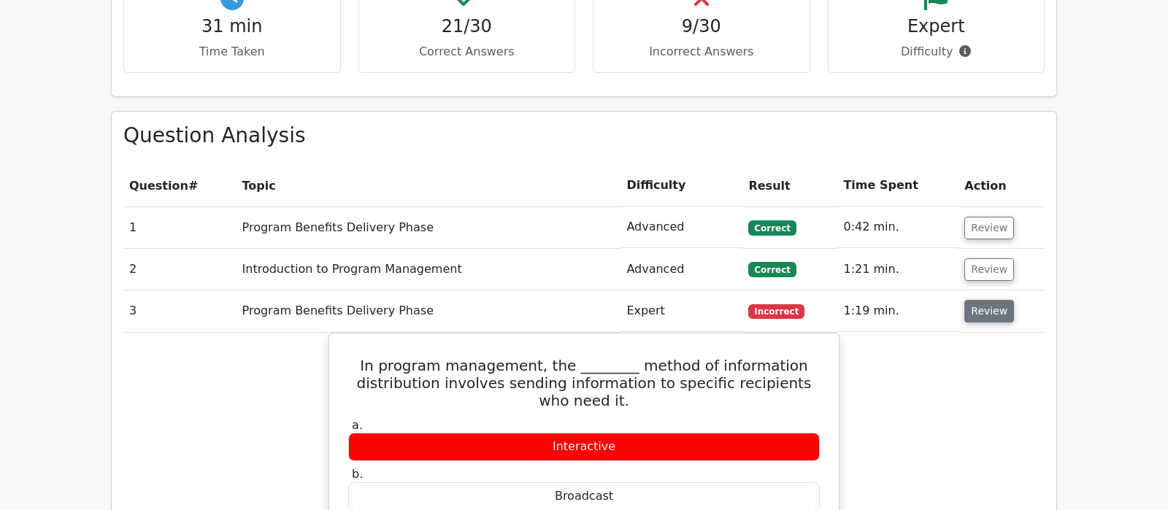
click at [995, 300] on button "Review" at bounding box center [989, 311] width 50 height 23
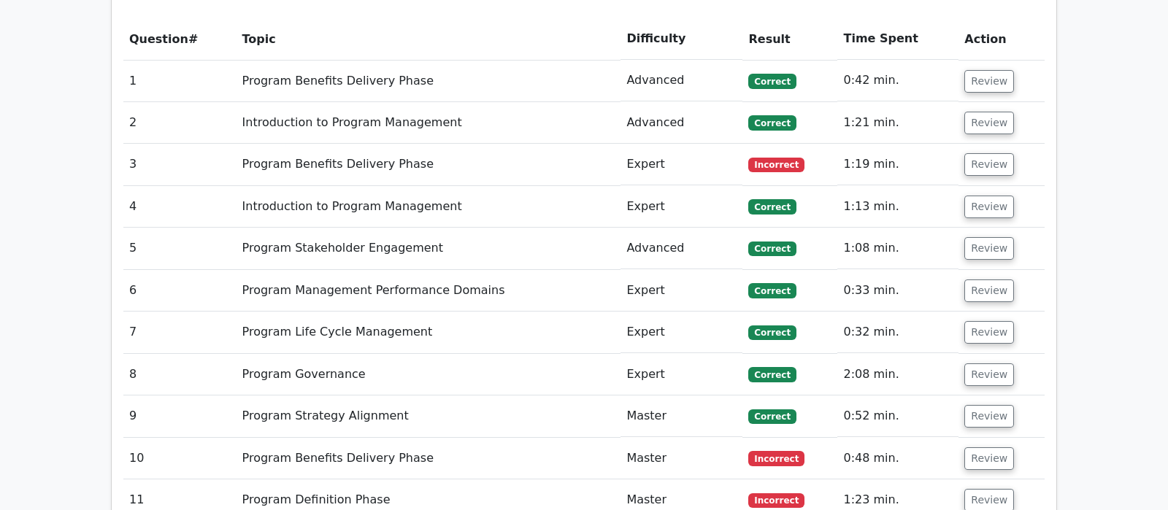
scroll to position [1303, 0]
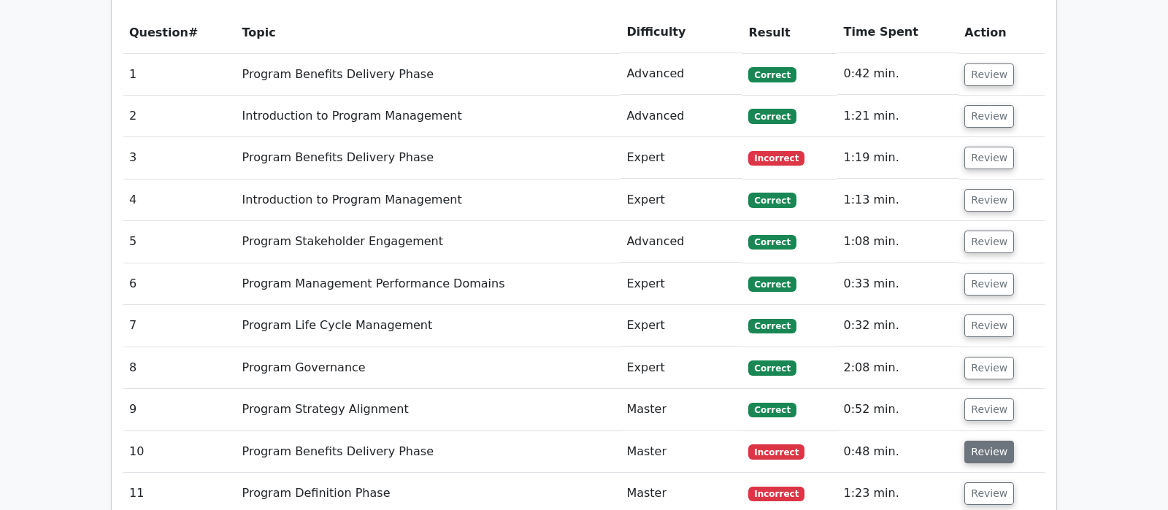
click at [988, 441] on button "Review" at bounding box center [989, 452] width 50 height 23
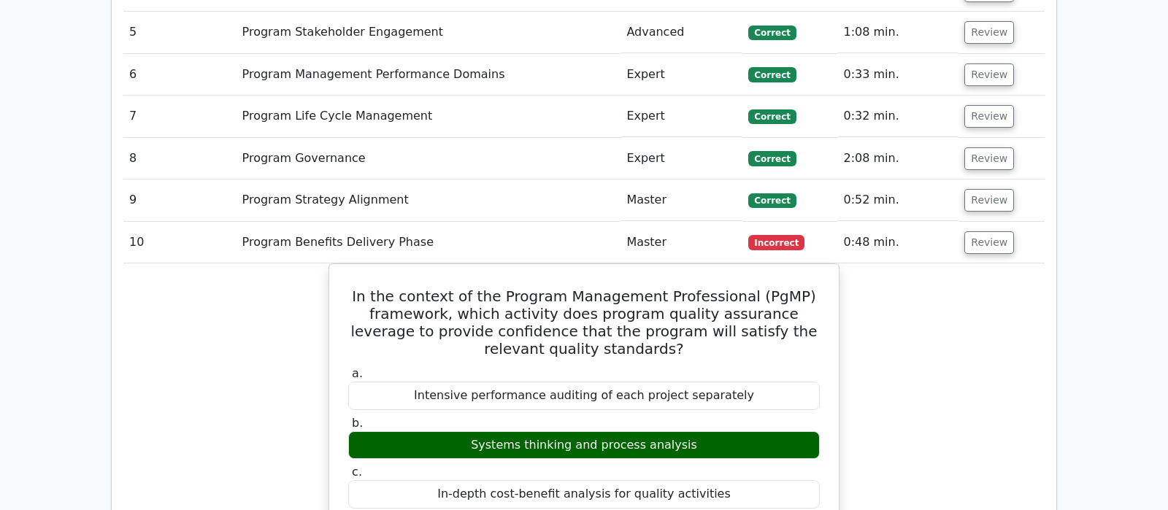
scroll to position [1533, 0]
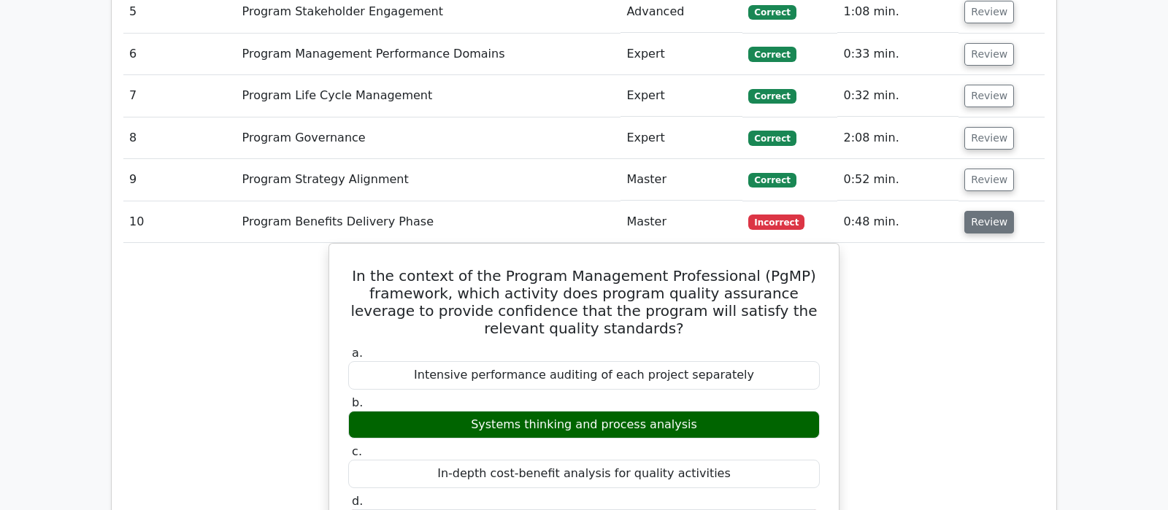
click at [988, 211] on button "Review" at bounding box center [989, 222] width 50 height 23
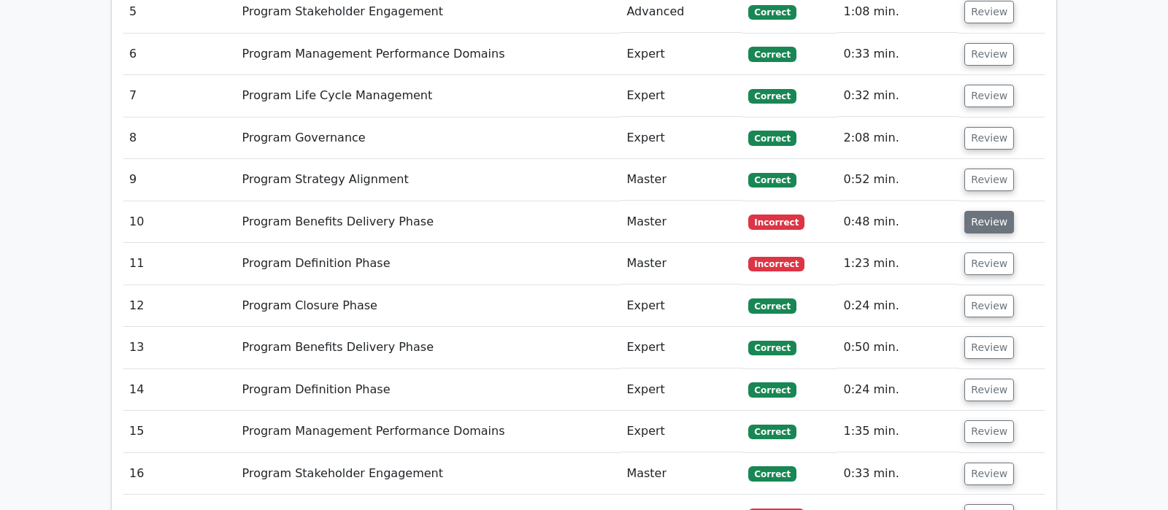
click at [975, 211] on button "Review" at bounding box center [989, 222] width 50 height 23
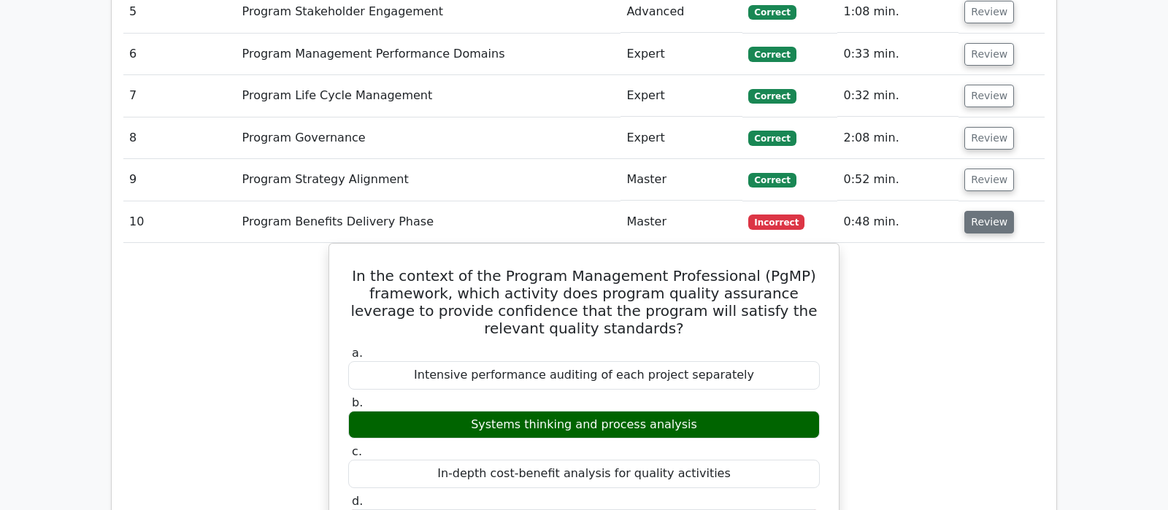
click at [975, 211] on button "Review" at bounding box center [989, 222] width 50 height 23
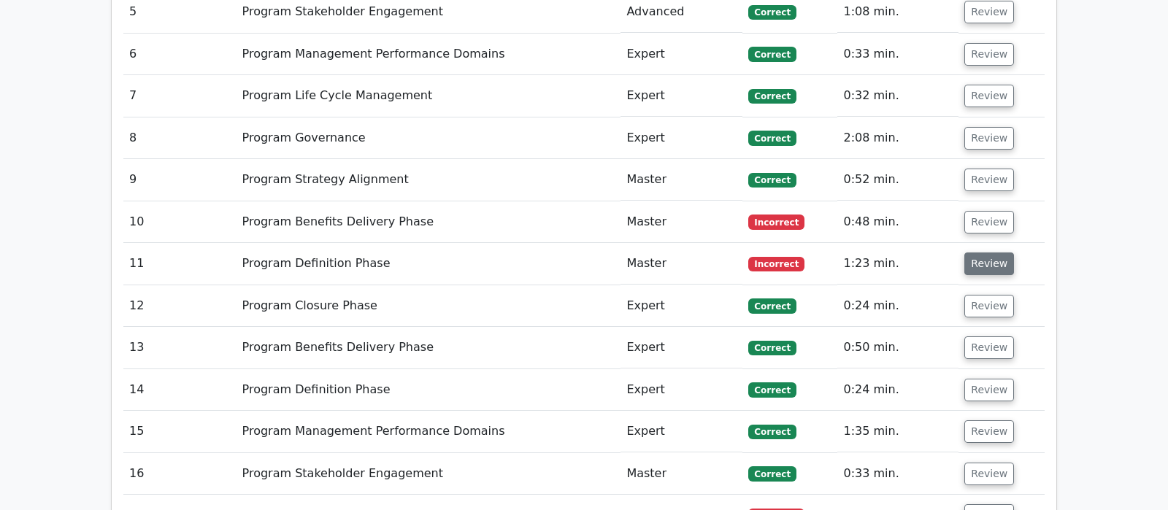
click at [986, 253] on button "Review" at bounding box center [989, 264] width 50 height 23
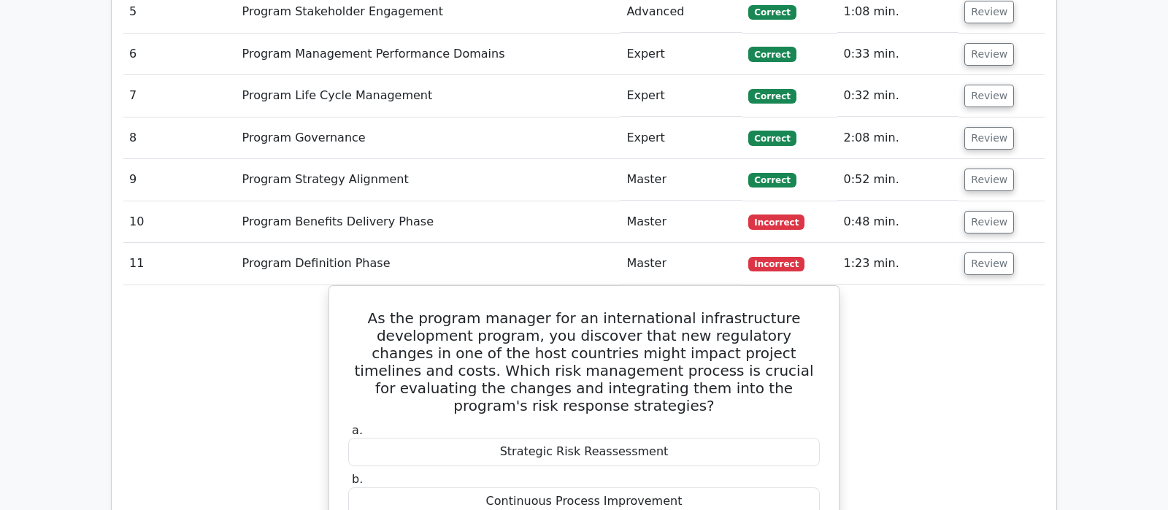
scroll to position [1610, 0]
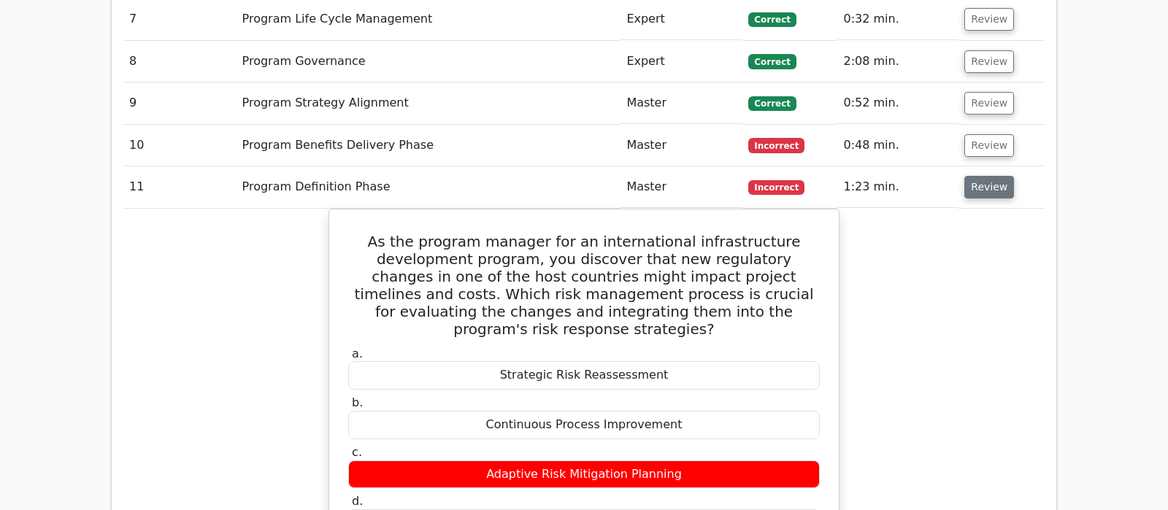
click at [975, 176] on button "Review" at bounding box center [989, 187] width 50 height 23
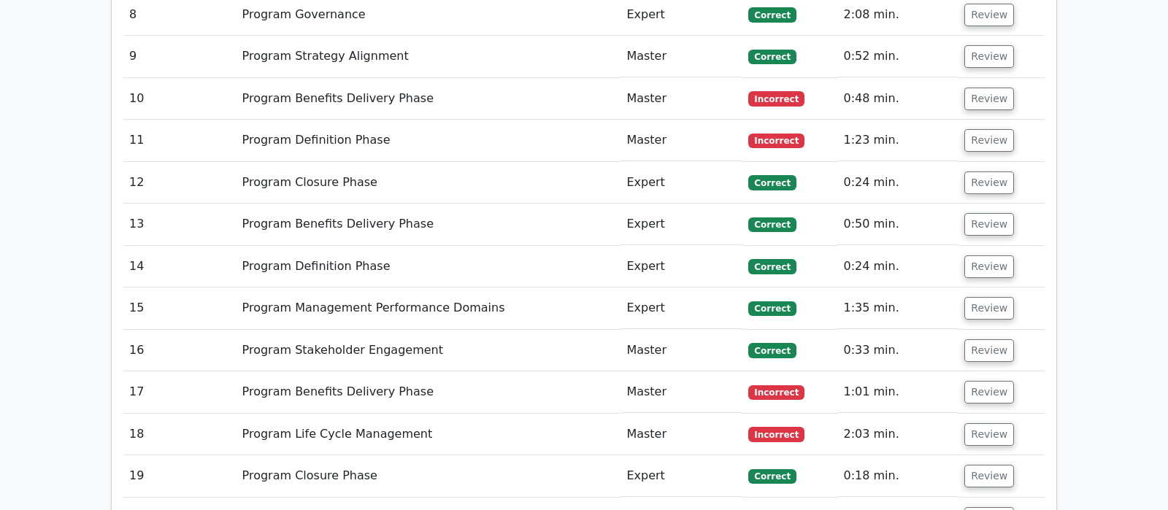
scroll to position [1763, 0]
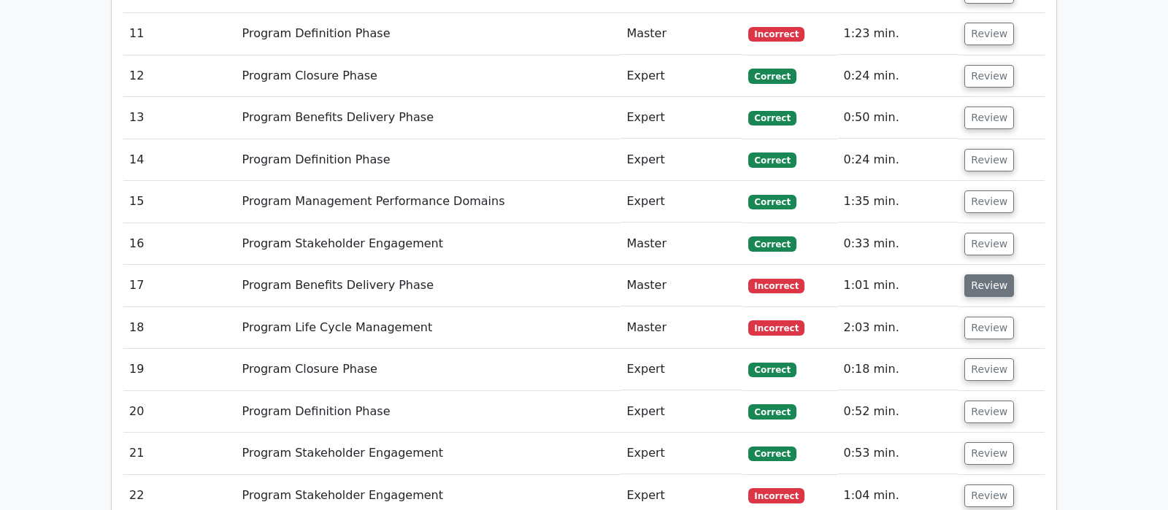
click at [988, 274] on button "Review" at bounding box center [989, 285] width 50 height 23
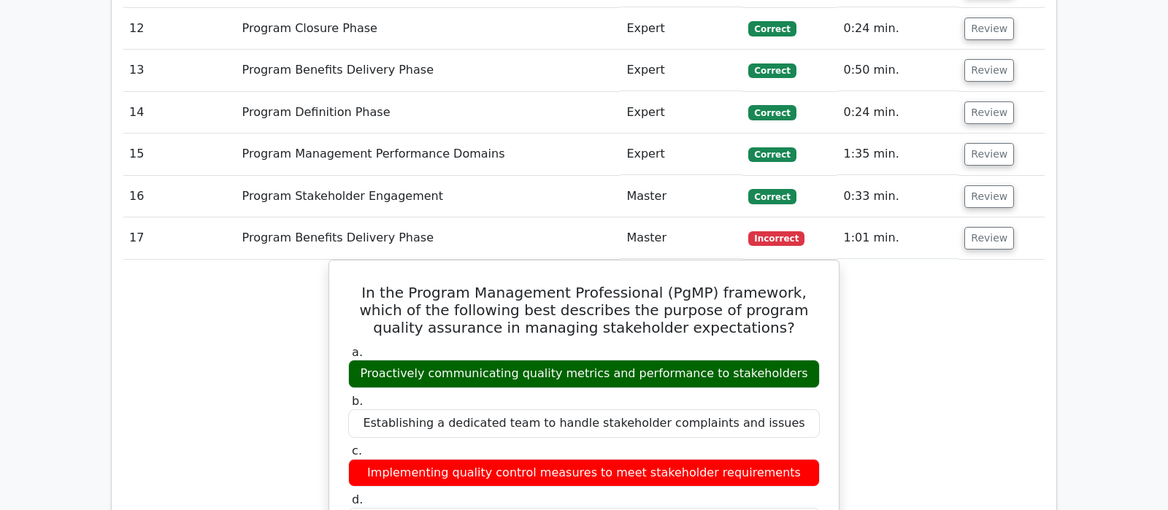
scroll to position [1840, 0]
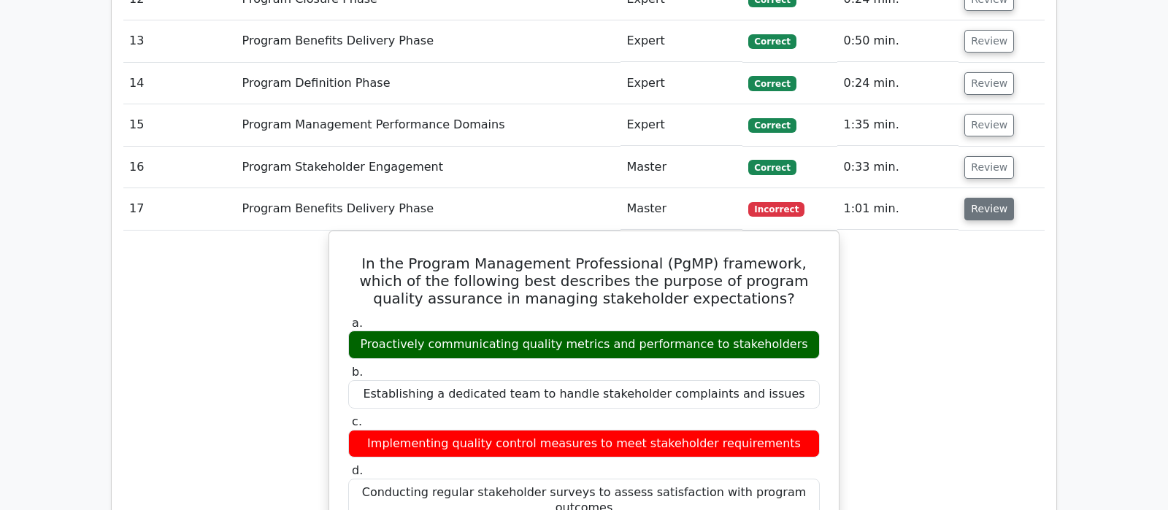
click at [975, 198] on button "Review" at bounding box center [989, 209] width 50 height 23
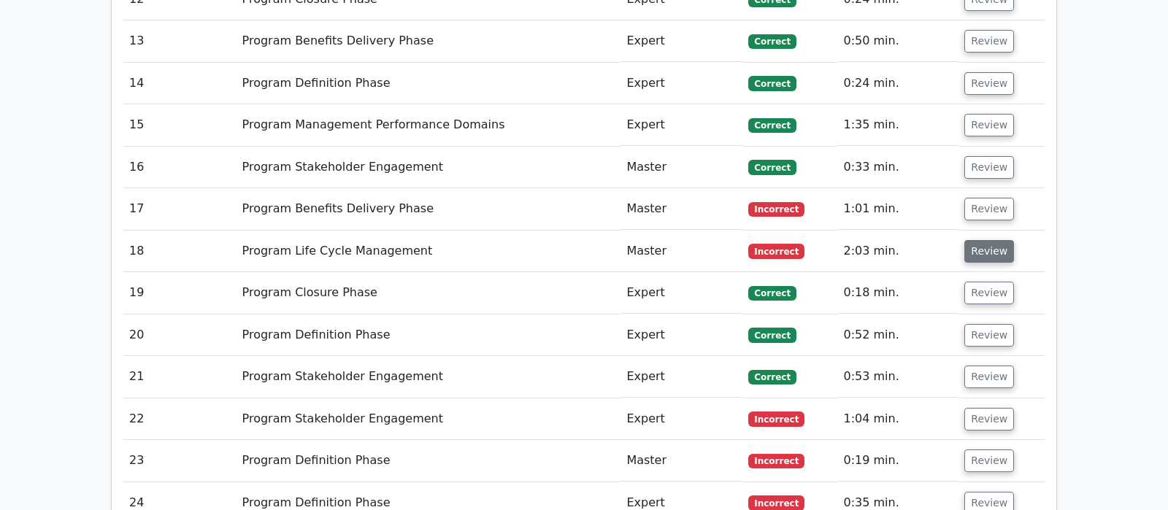
click at [977, 240] on button "Review" at bounding box center [989, 251] width 50 height 23
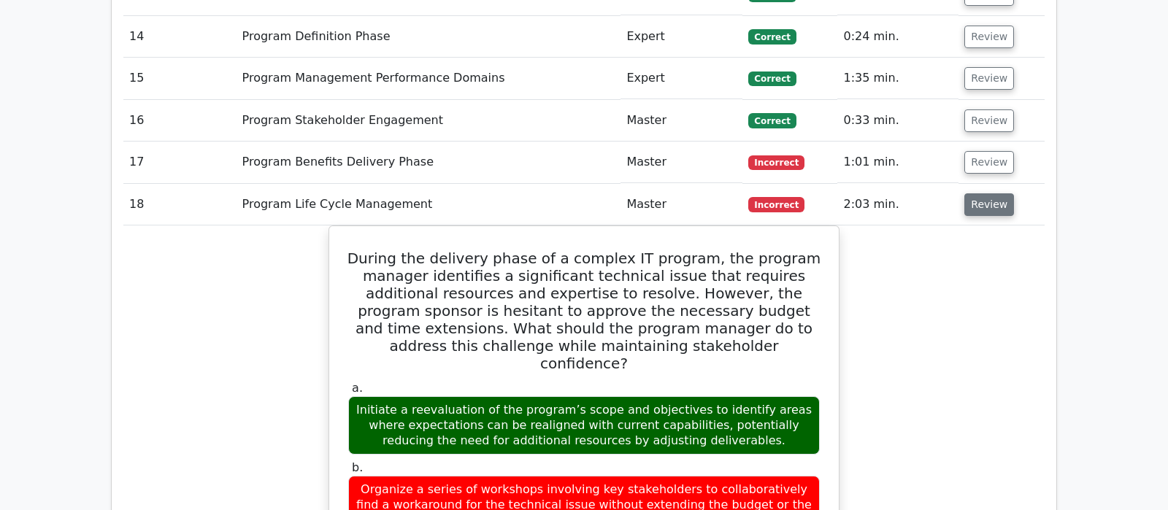
scroll to position [1916, 0]
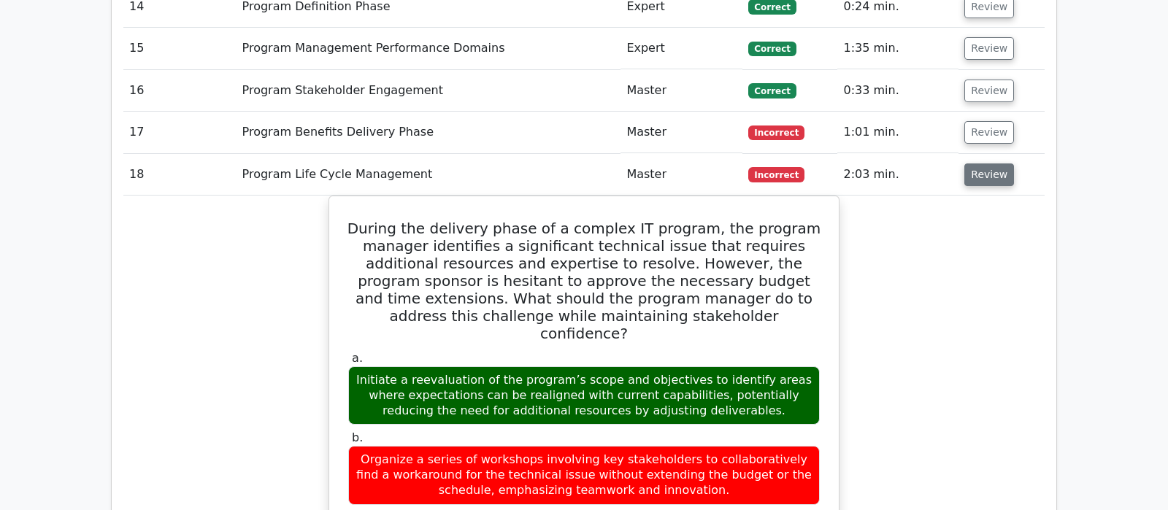
click at [984, 164] on button "Review" at bounding box center [989, 175] width 50 height 23
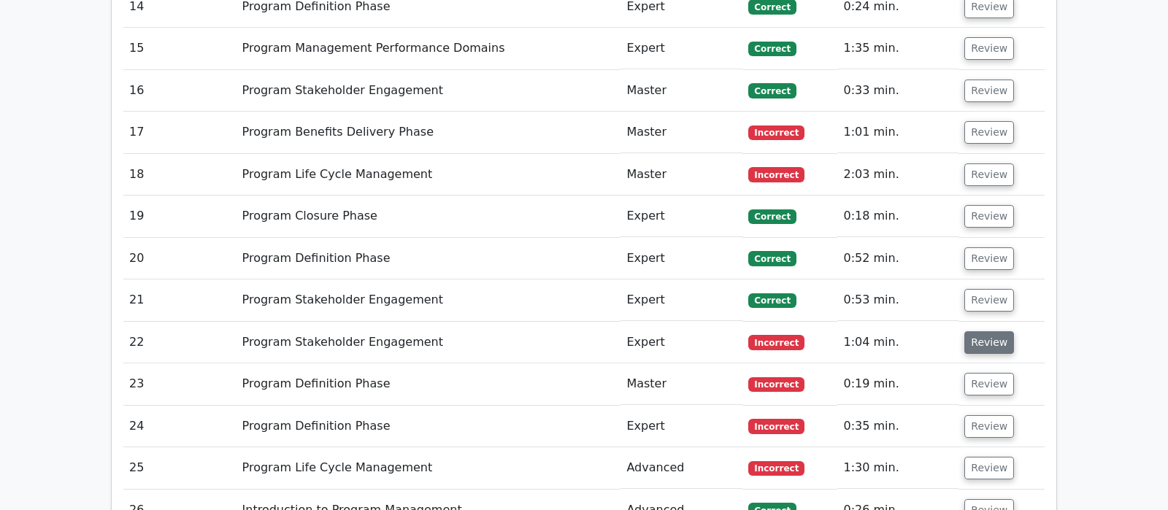
click at [980, 331] on button "Review" at bounding box center [989, 342] width 50 height 23
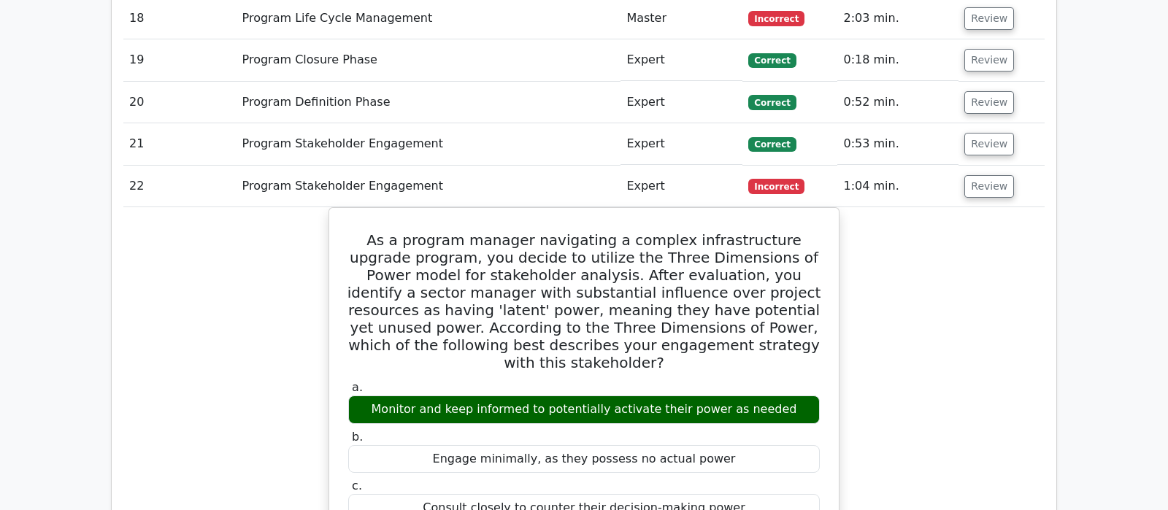
scroll to position [2070, 0]
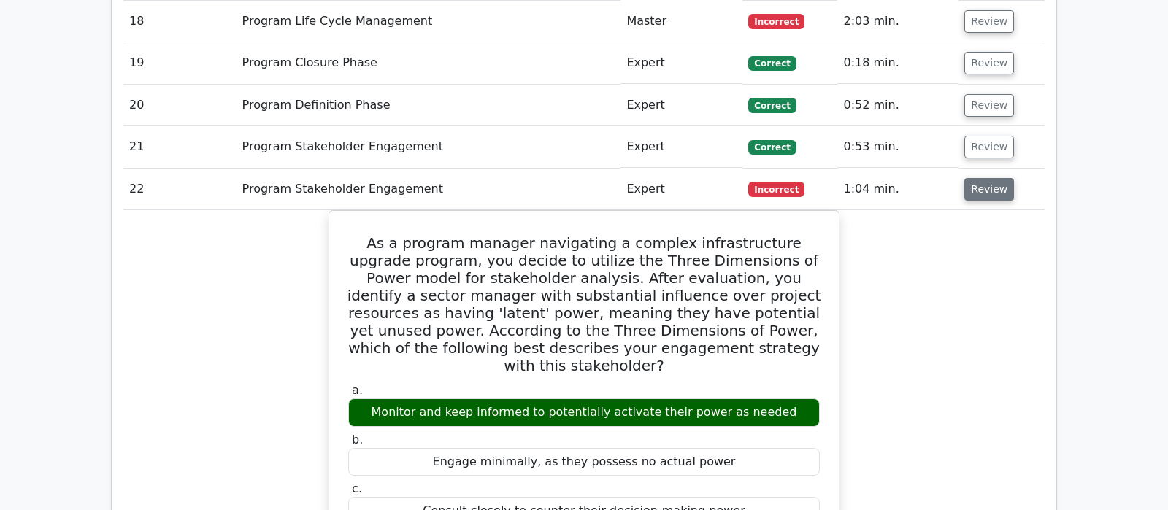
click at [983, 178] on button "Review" at bounding box center [989, 189] width 50 height 23
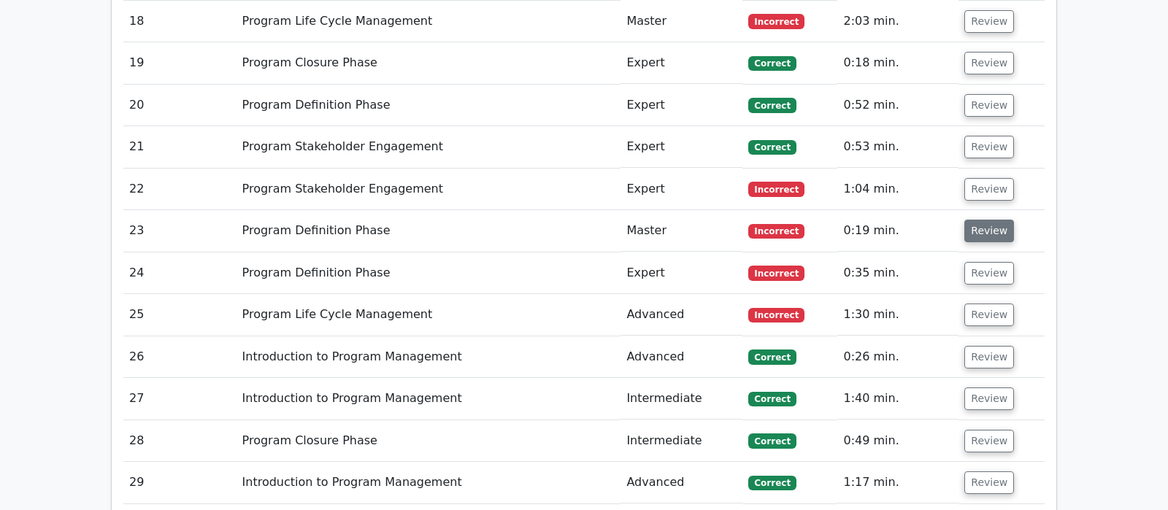
click at [977, 220] on button "Review" at bounding box center [989, 231] width 50 height 23
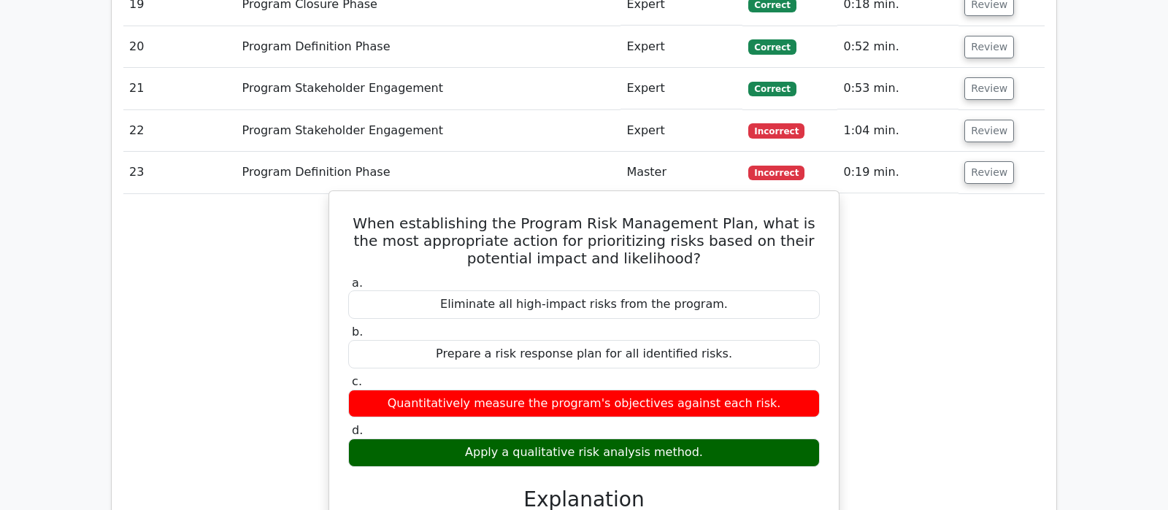
scroll to position [2146, 0]
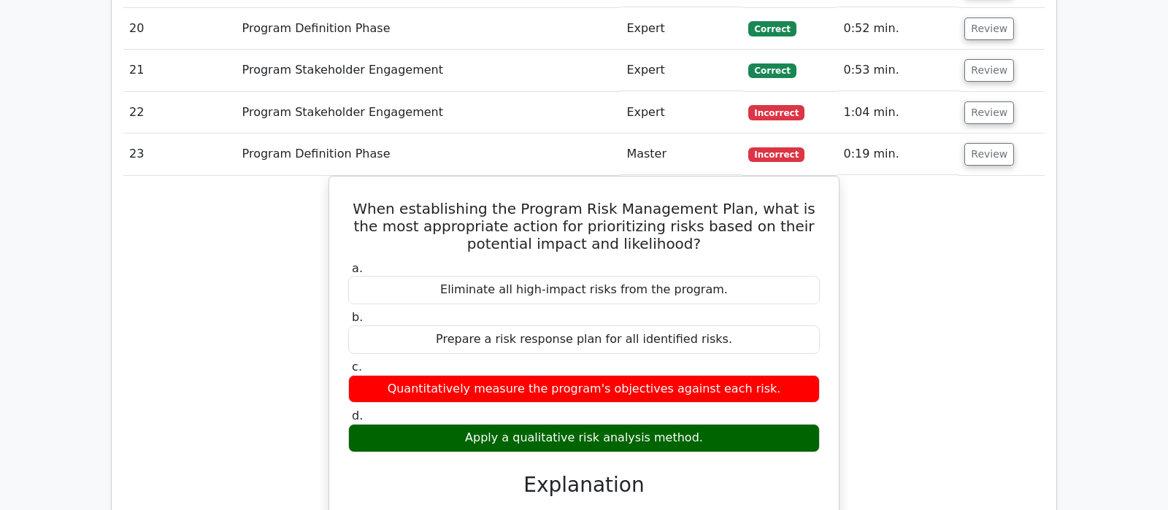
drag, startPoint x: 980, startPoint y: 78, endPoint x: 969, endPoint y: 86, distance: 13.6
click at [969, 134] on td "Review" at bounding box center [1001, 155] width 86 height 42
click at [998, 143] on button "Review" at bounding box center [989, 154] width 50 height 23
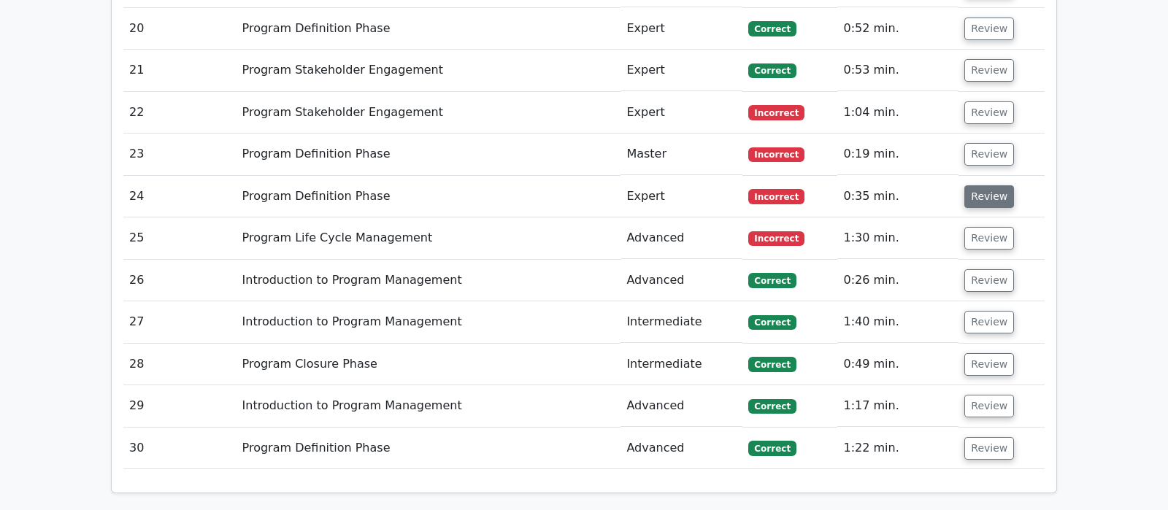
click at [992, 185] on button "Review" at bounding box center [989, 196] width 50 height 23
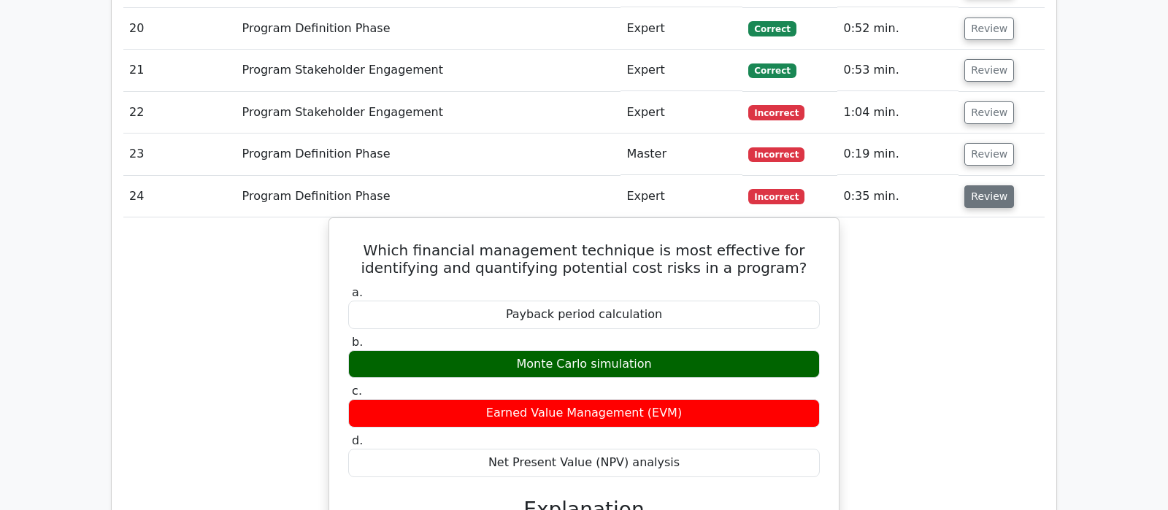
click at [984, 185] on button "Review" at bounding box center [989, 196] width 50 height 23
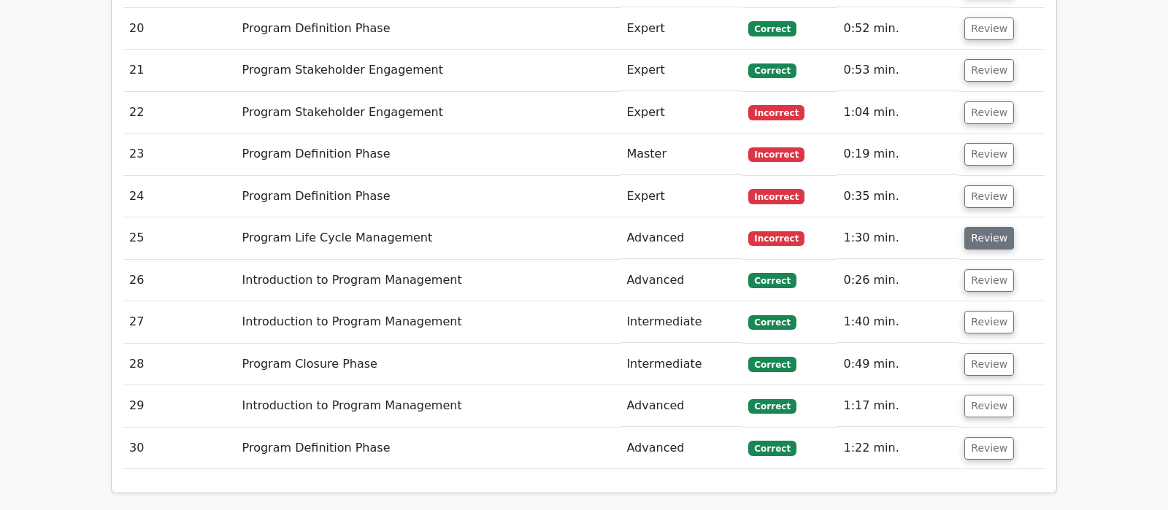
click at [985, 227] on button "Review" at bounding box center [989, 238] width 50 height 23
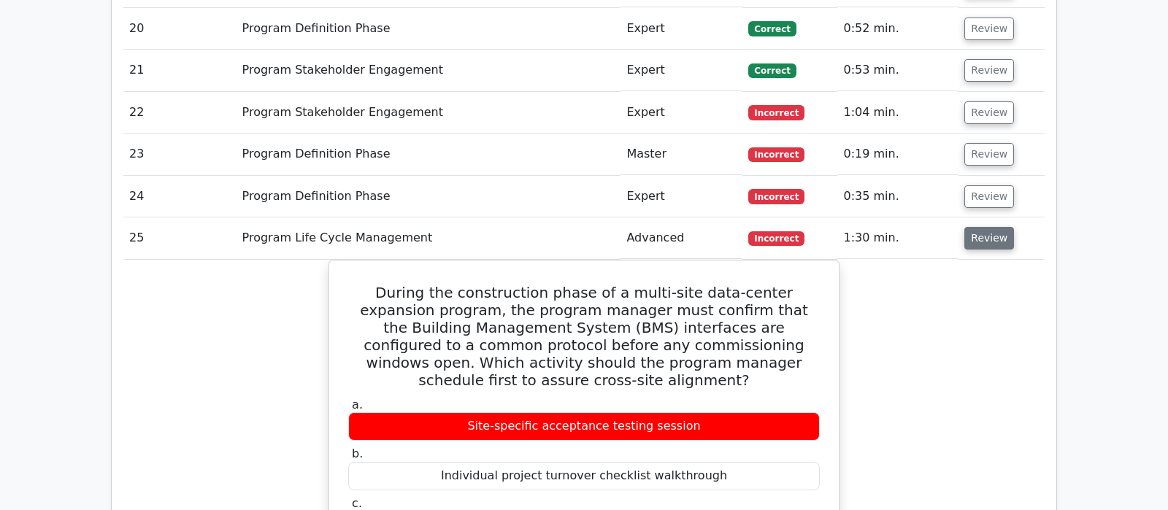
click at [978, 227] on button "Review" at bounding box center [989, 238] width 50 height 23
